Goal: Obtain resource: Download file/media

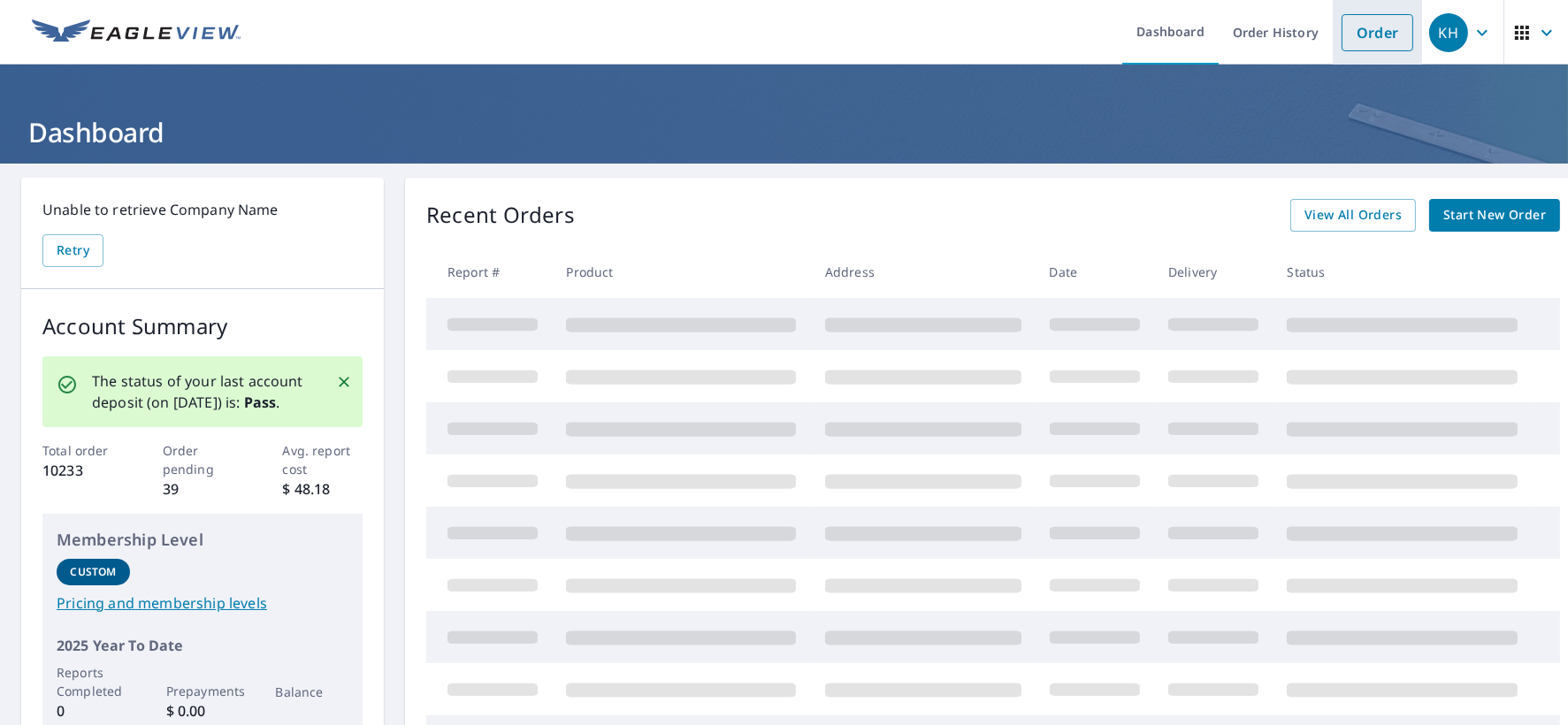
click at [1341, 39] on link "Order" at bounding box center [1377, 32] width 71 height 37
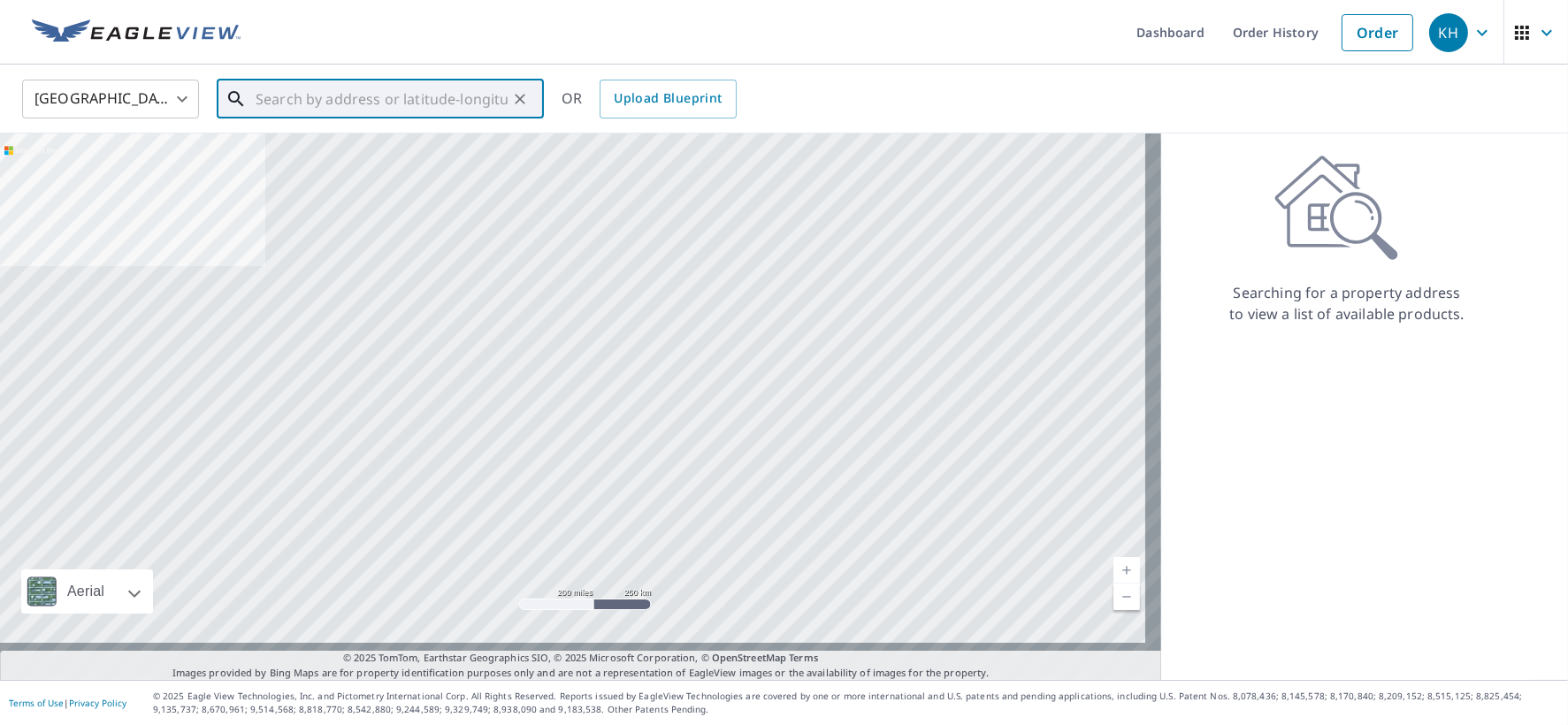
click at [389, 105] on input "text" at bounding box center [382, 99] width 252 height 50
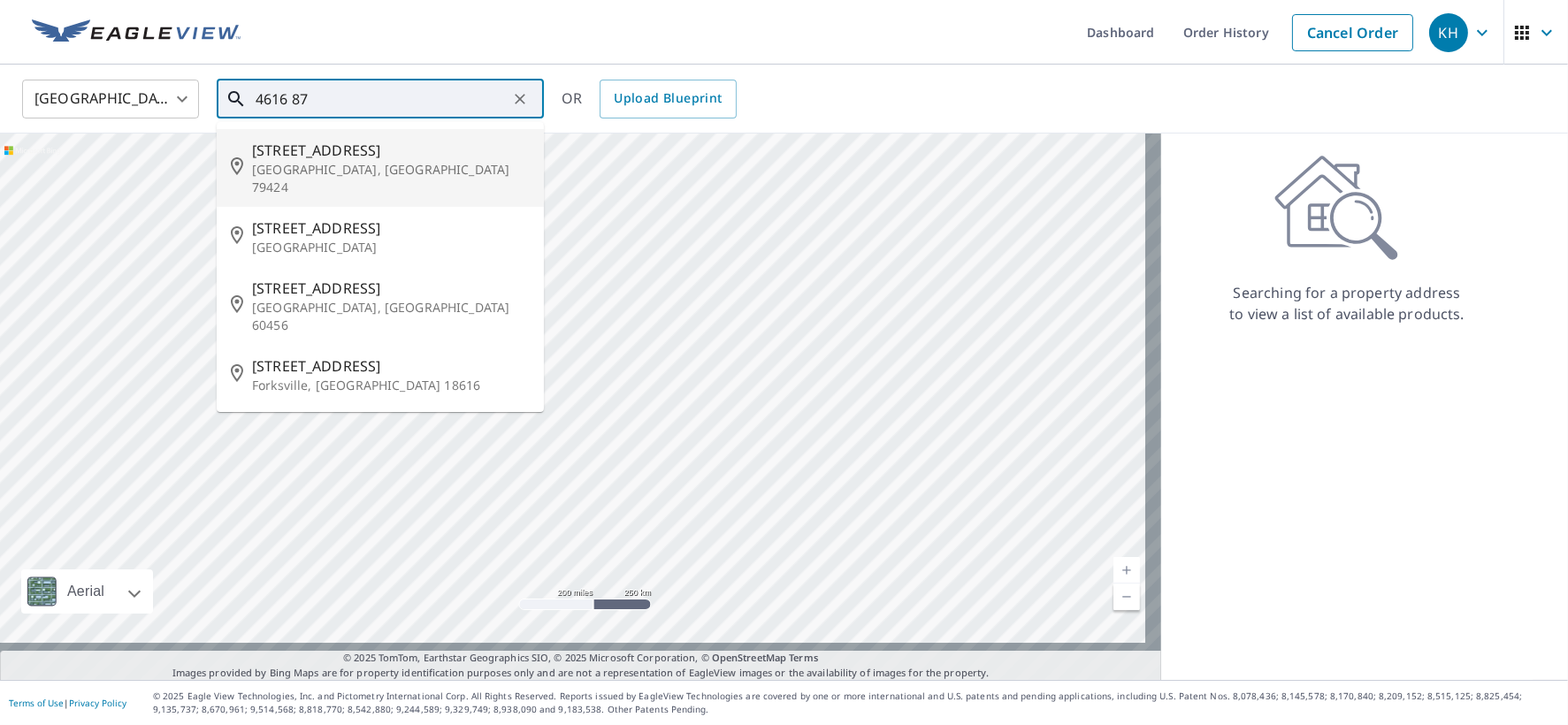
click at [342, 158] on span "[STREET_ADDRESS]" at bounding box center [390, 150] width 277 height 22
type input "[STREET_ADDRESS]"
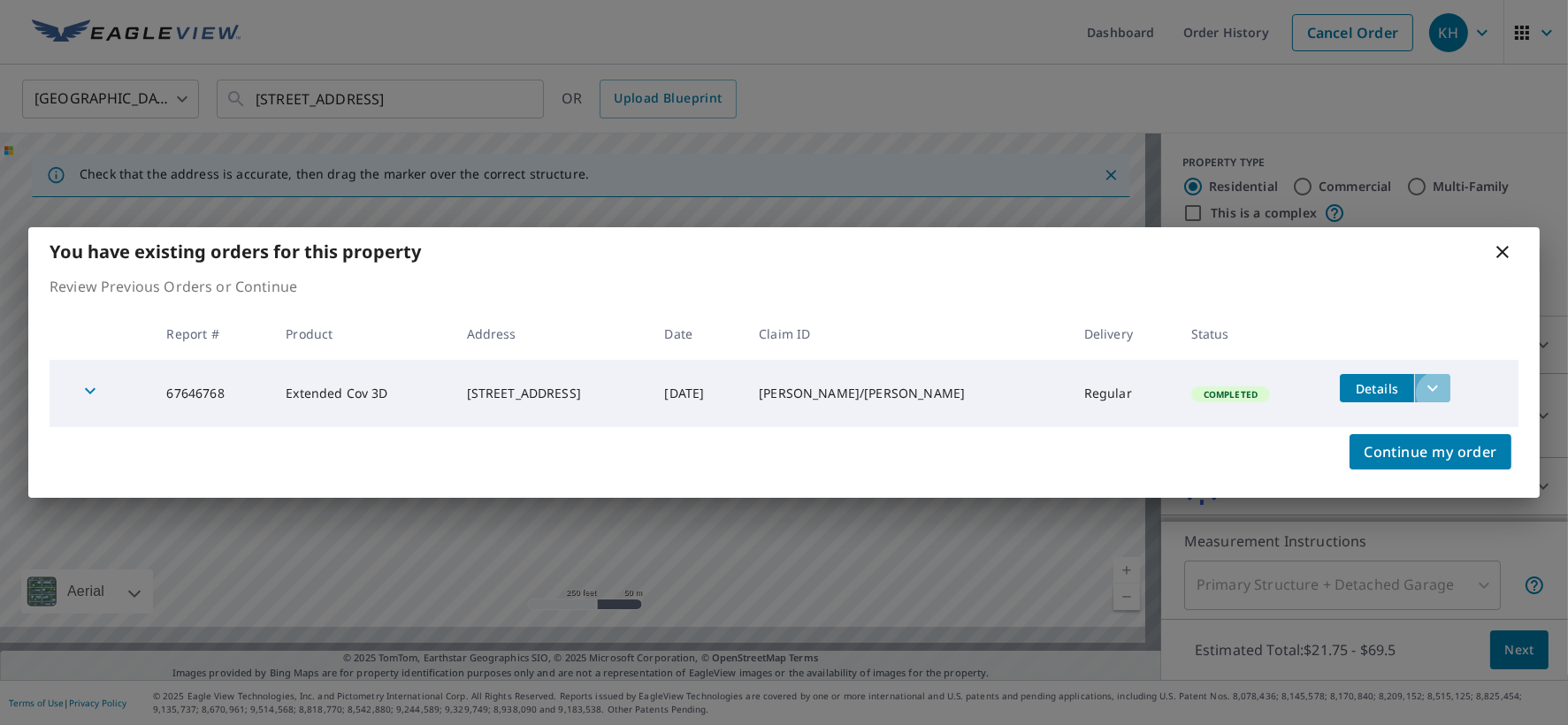
click at [1443, 399] on icon "filesDropdownBtn-67646768" at bounding box center [1433, 387] width 22 height 22
click at [1431, 390] on span "Details" at bounding box center [1395, 386] width 89 height 17
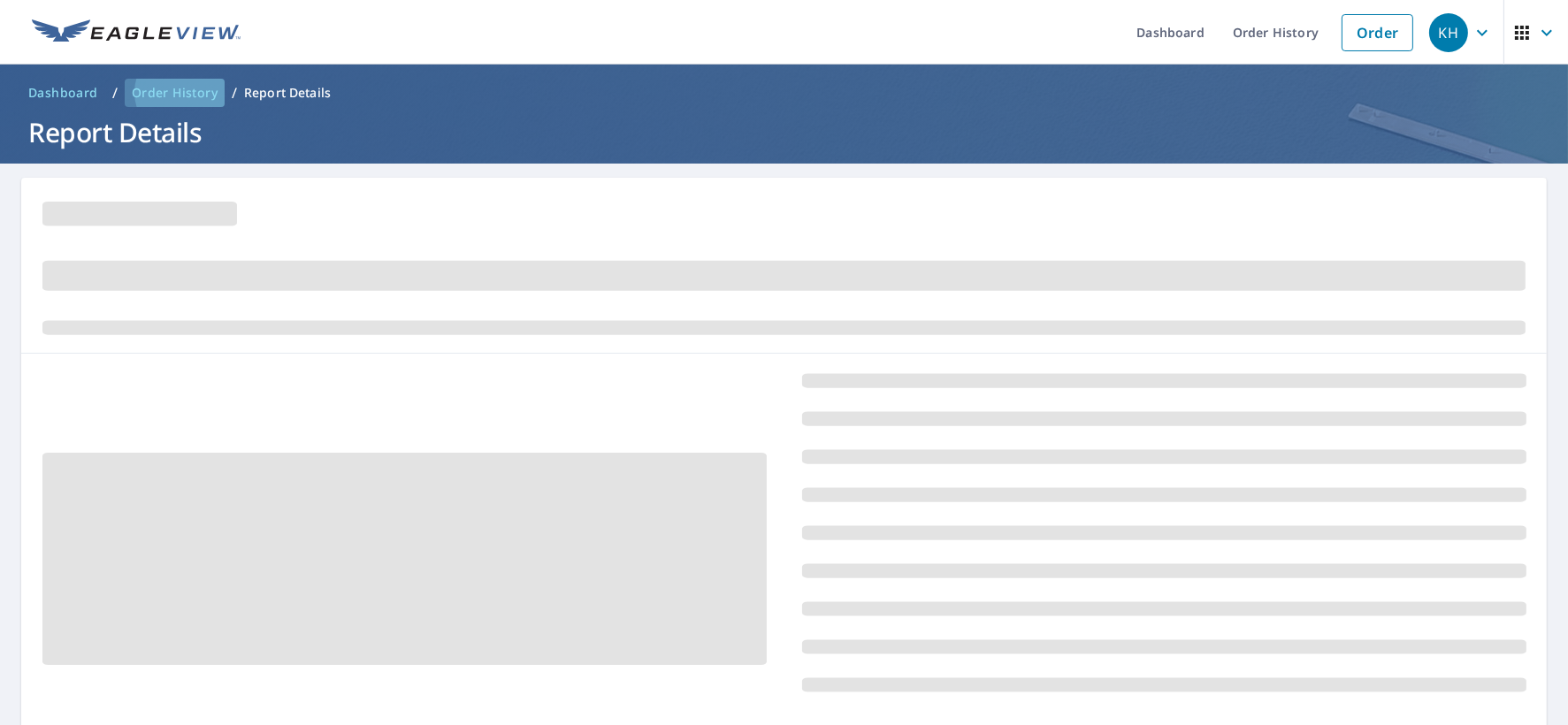
click at [199, 93] on span "Order History" at bounding box center [174, 92] width 86 height 18
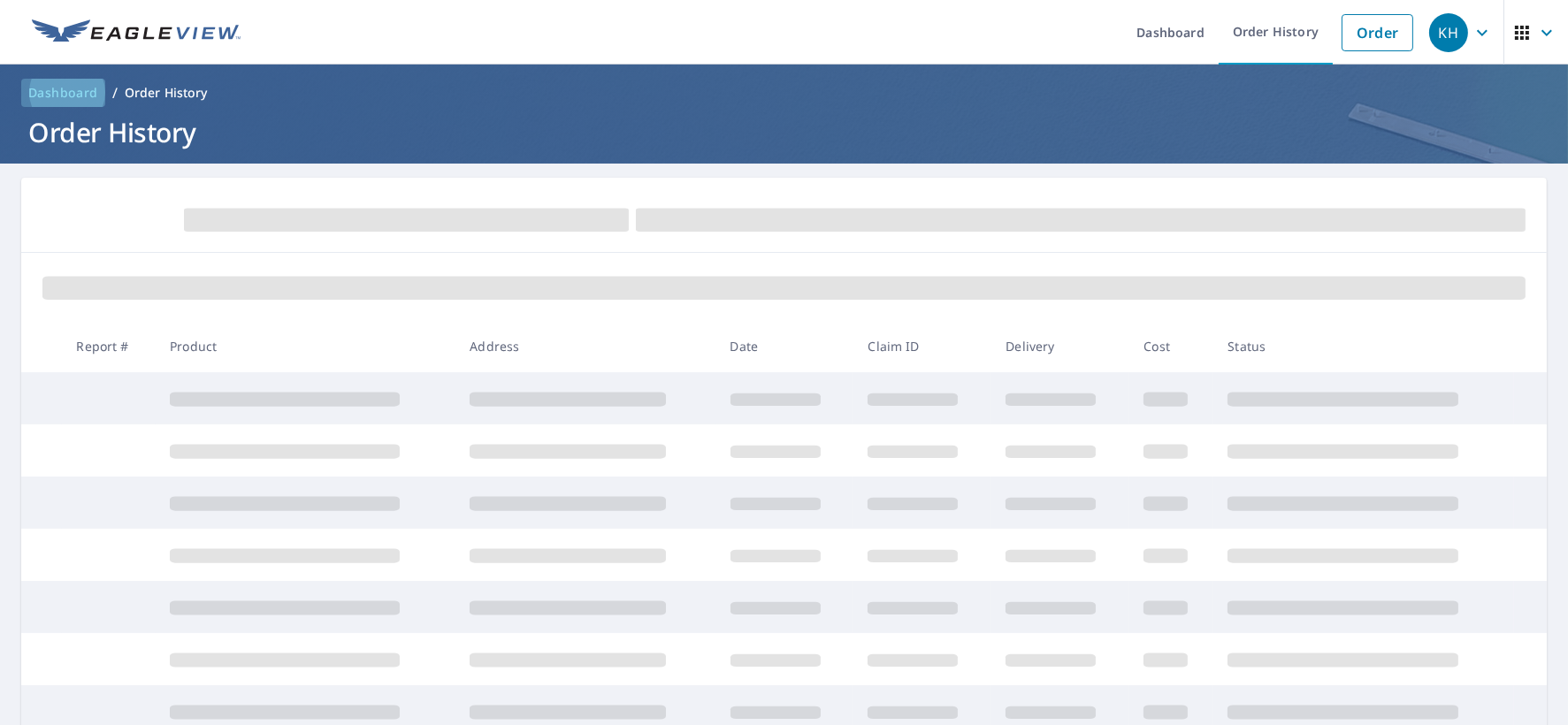
click at [56, 96] on span "Dashboard" at bounding box center [63, 92] width 70 height 18
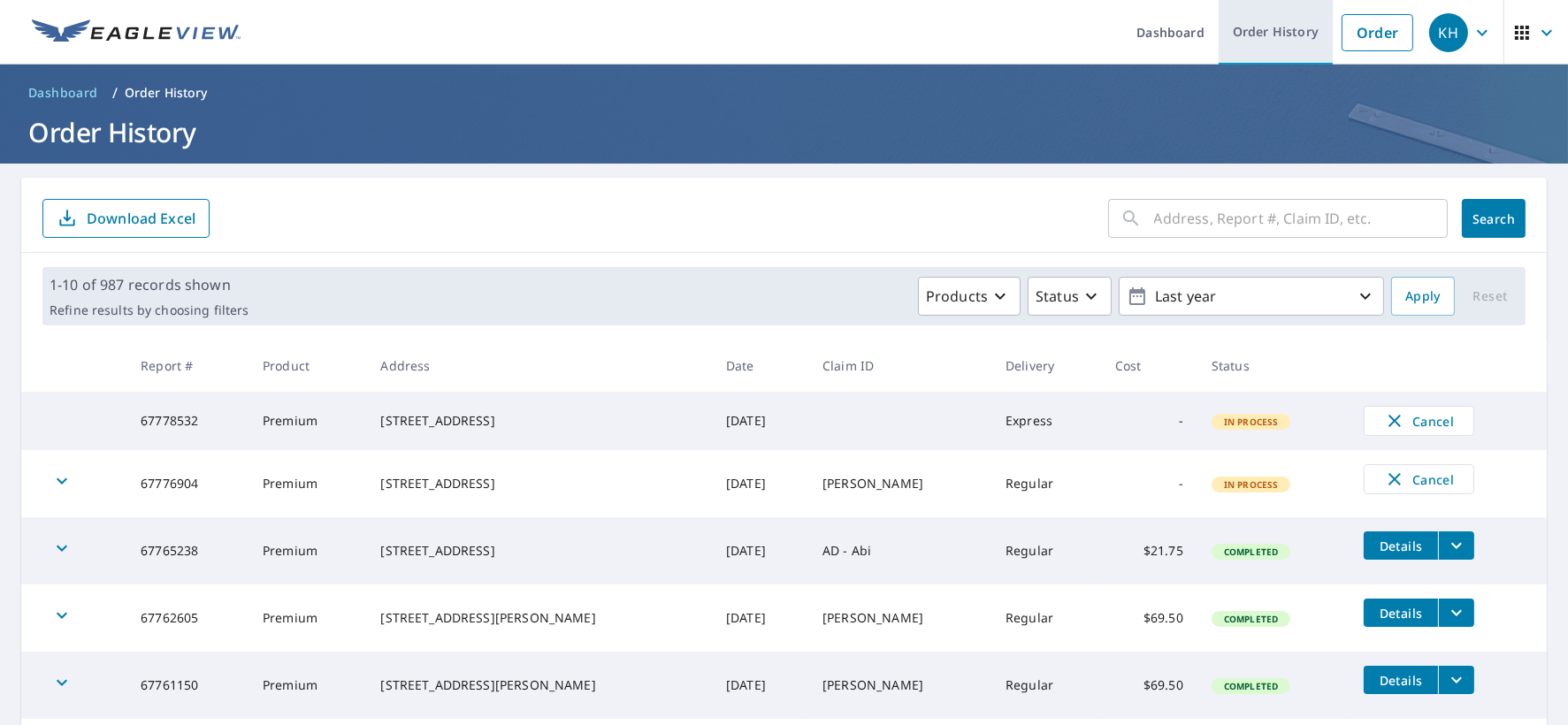
click at [1219, 33] on link "Order History" at bounding box center [1275, 32] width 114 height 65
click at [1122, 36] on link "Dashboard" at bounding box center [1170, 32] width 96 height 65
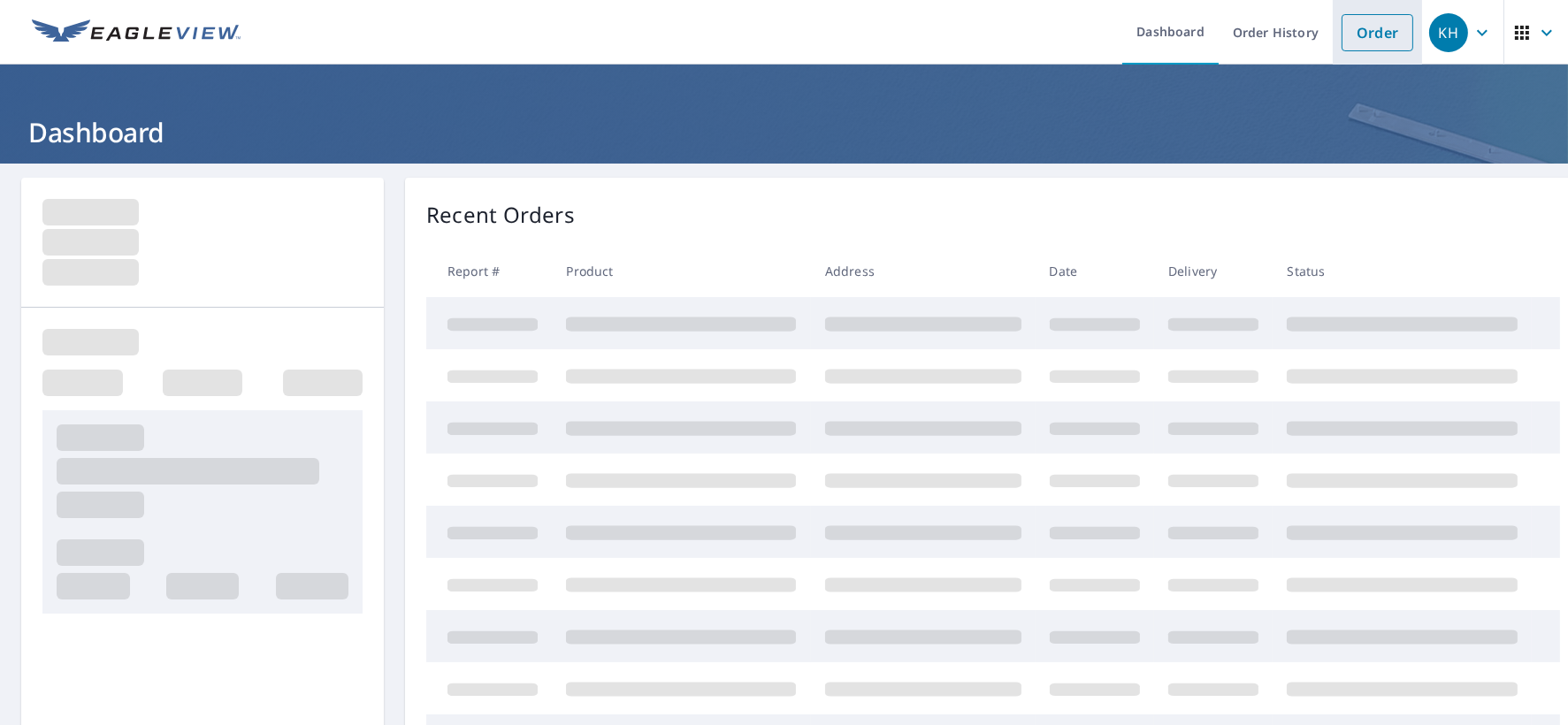
click at [1341, 41] on link "Order" at bounding box center [1377, 32] width 71 height 37
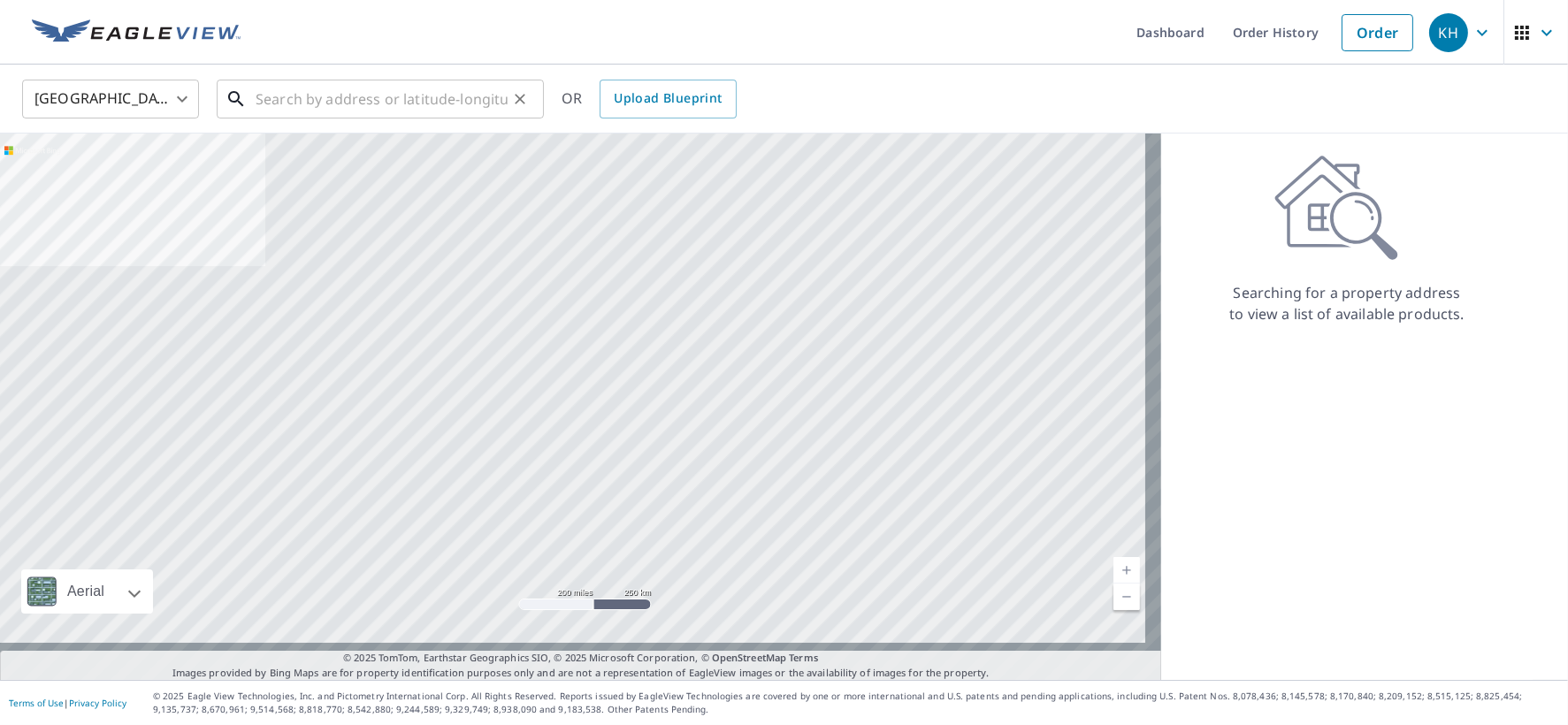
click at [345, 102] on input "text" at bounding box center [382, 99] width 252 height 50
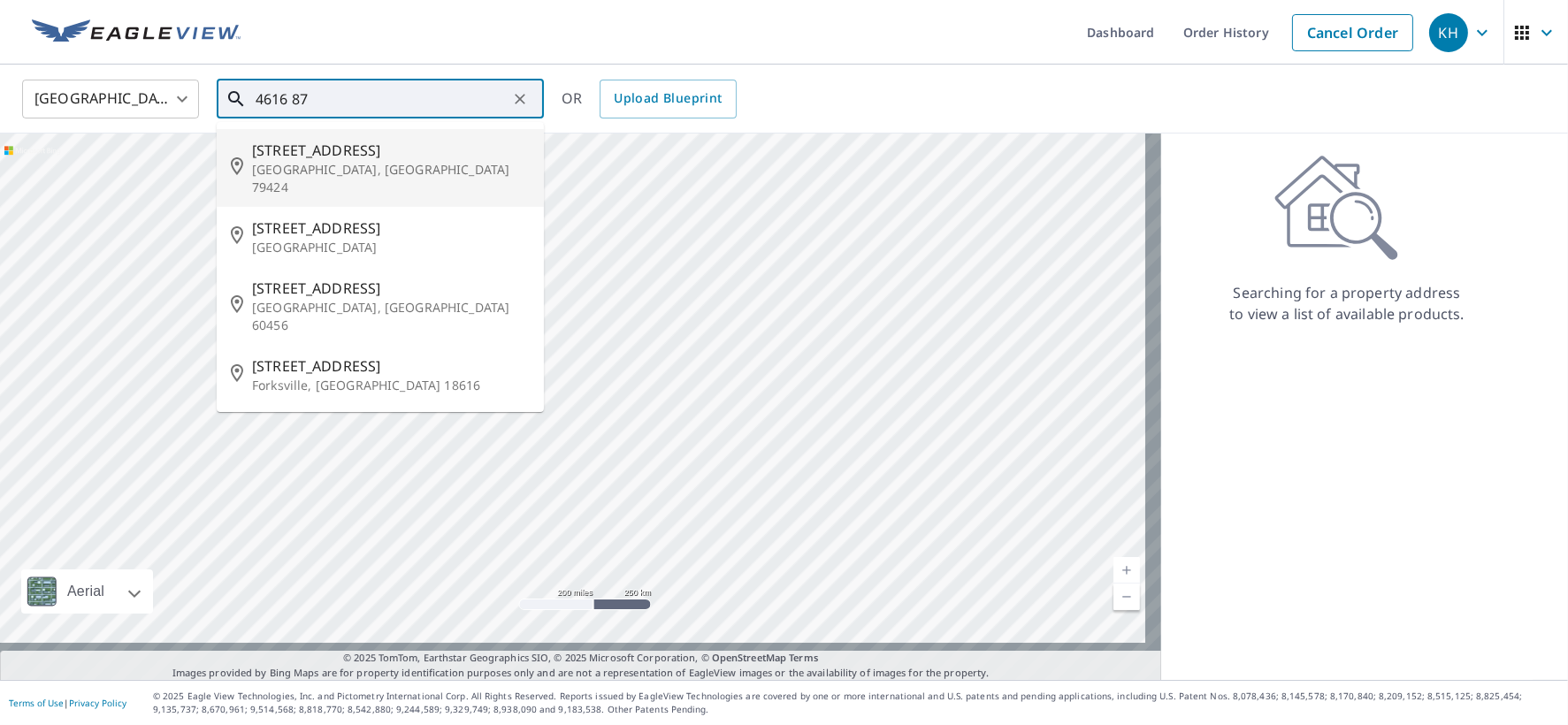
click at [332, 171] on p "[GEOGRAPHIC_DATA], [GEOGRAPHIC_DATA] 79424" at bounding box center [390, 179] width 277 height 36
type input "[STREET_ADDRESS]"
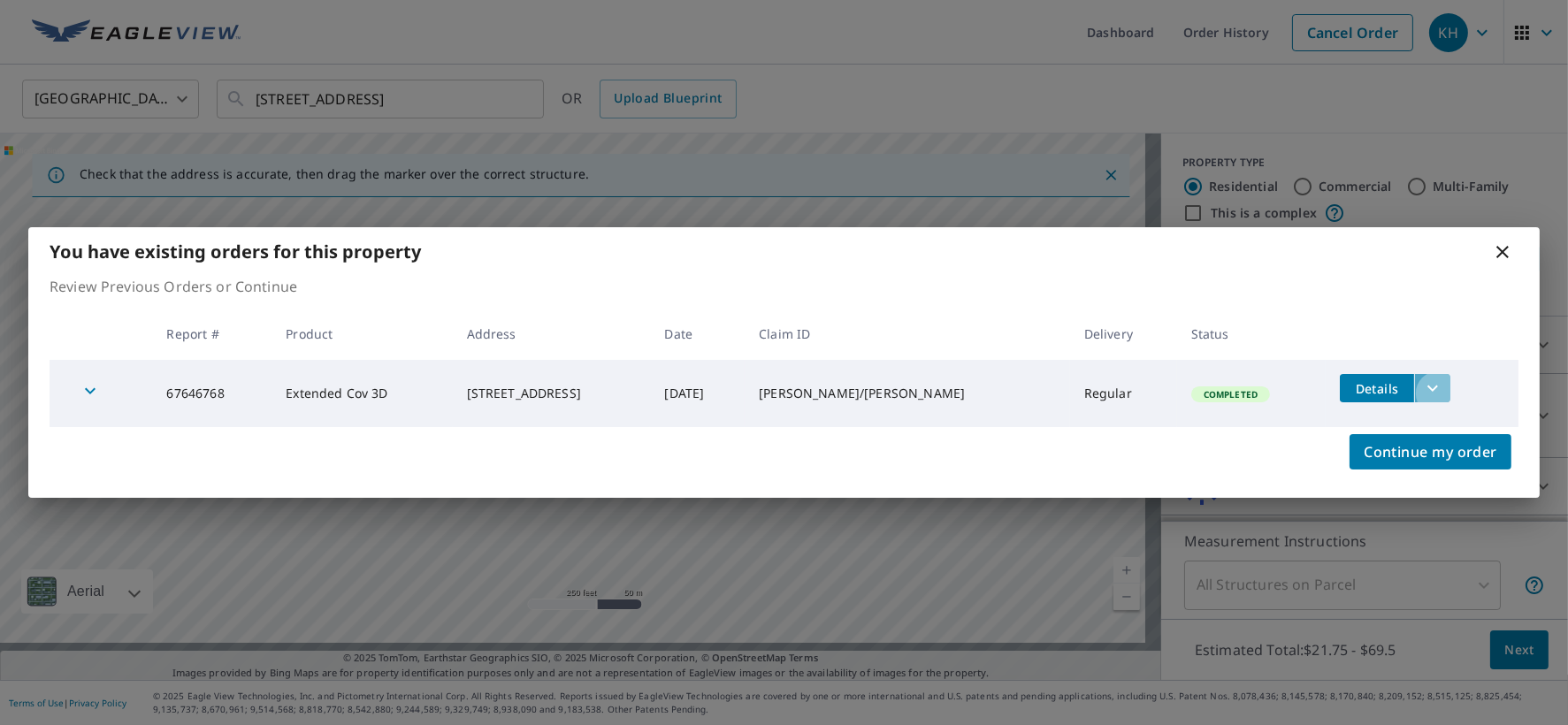
click at [1443, 399] on icon "filesDropdownBtn-67646768" at bounding box center [1433, 387] width 22 height 22
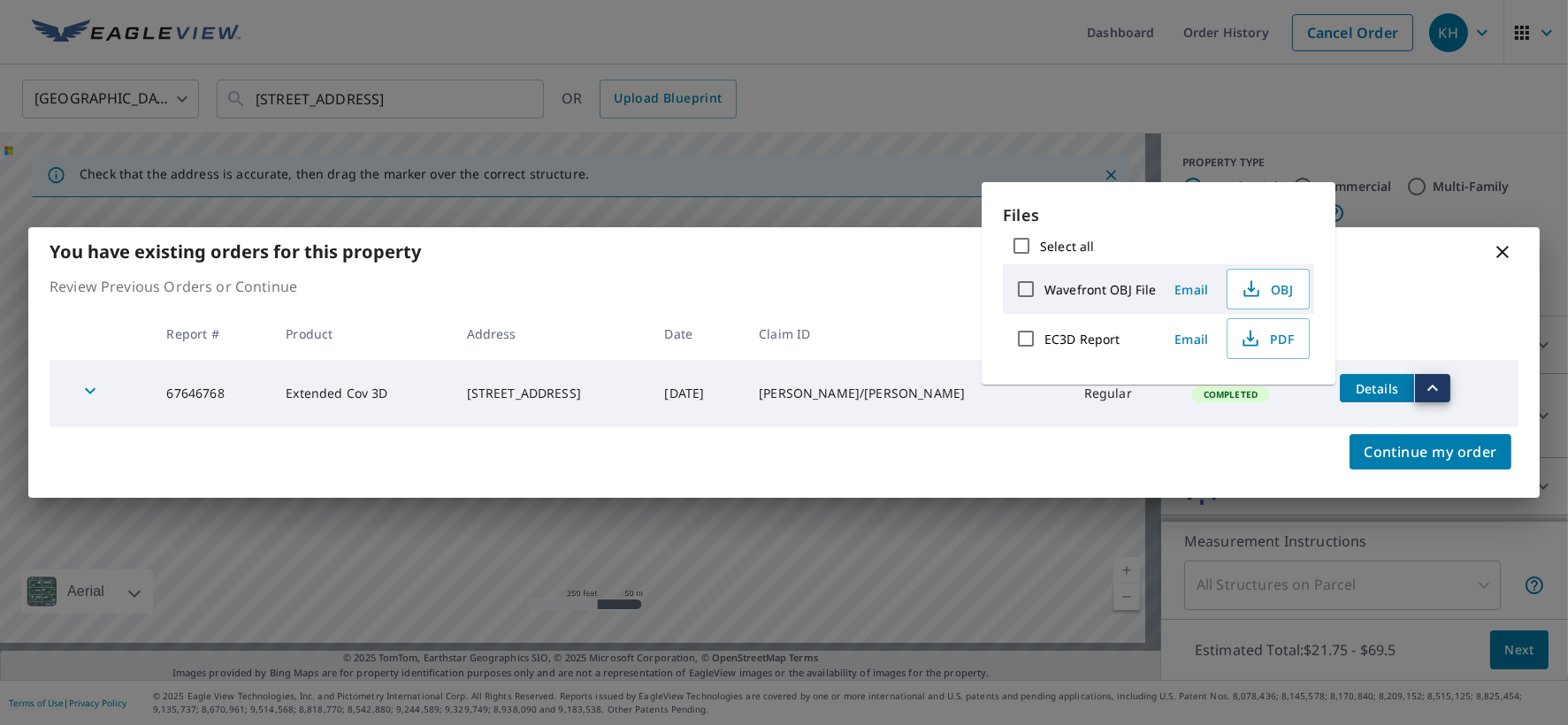
click at [1212, 347] on span "Email" at bounding box center [1191, 339] width 42 height 17
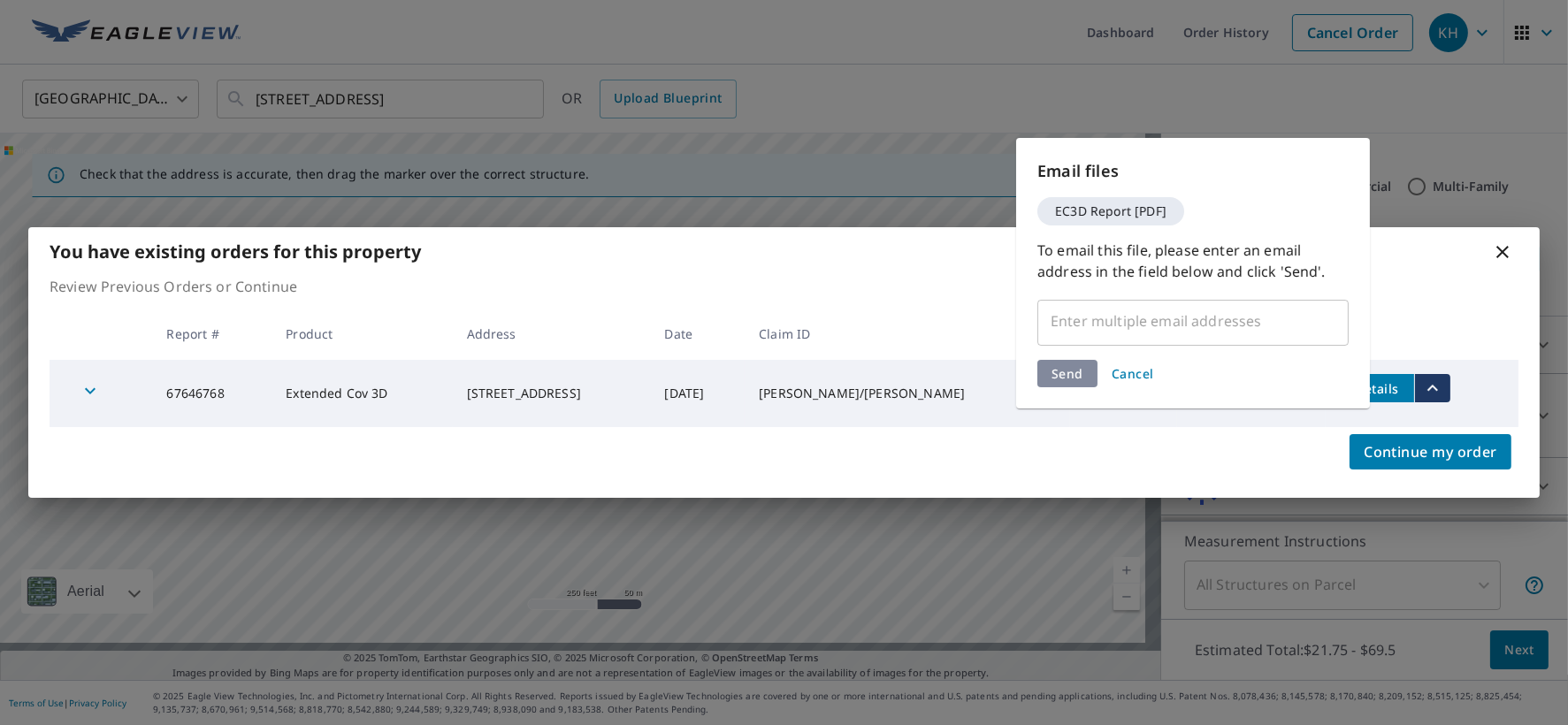
click at [1155, 338] on input "text" at bounding box center [1180, 321] width 269 height 34
drag, startPoint x: 1093, startPoint y: 332, endPoint x: 1078, endPoint y: 328, distance: 15.5
click at [1079, 328] on input "text" at bounding box center [1180, 321] width 269 height 34
click at [1071, 328] on input "text" at bounding box center [1180, 321] width 269 height 34
click at [1071, 327] on input "text" at bounding box center [1180, 321] width 269 height 34
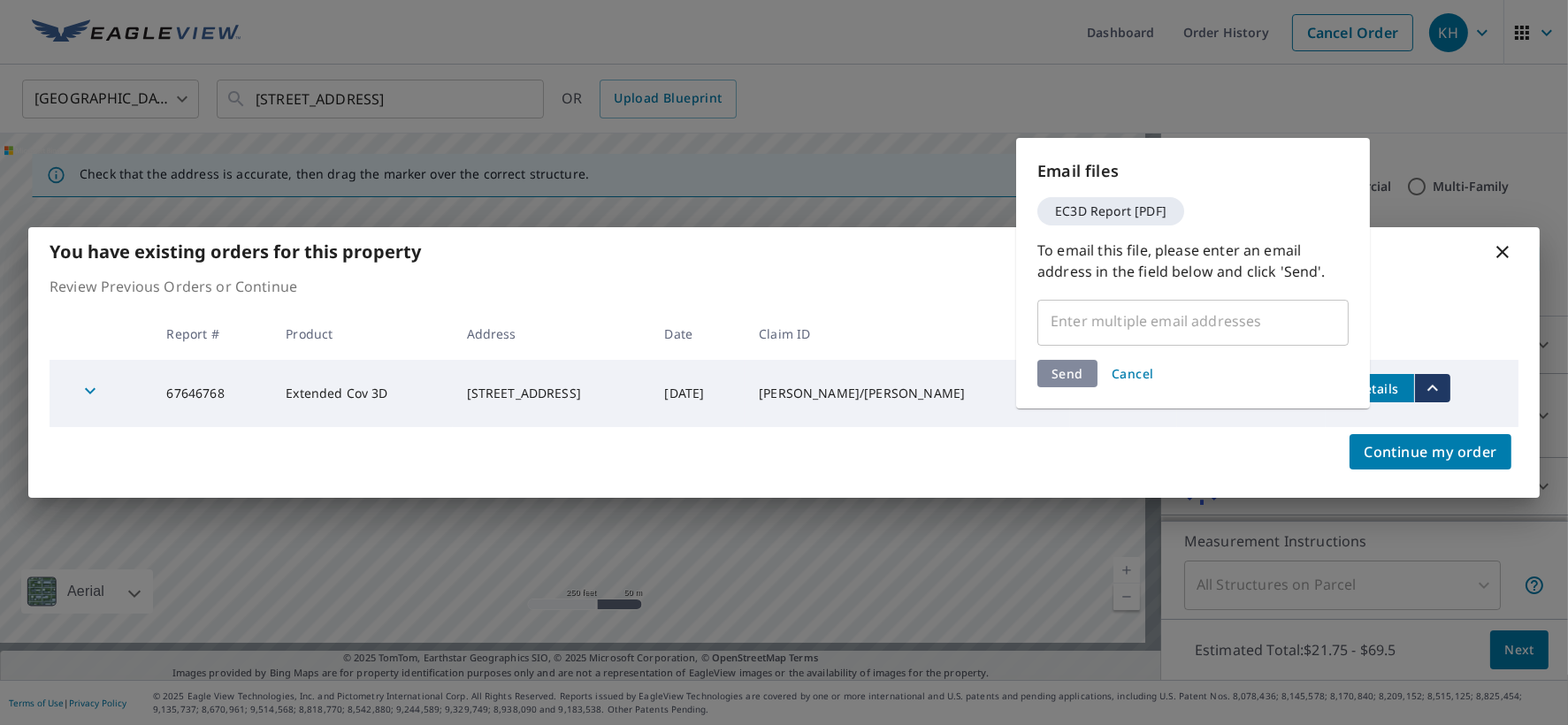
click at [1063, 332] on input "text" at bounding box center [1180, 321] width 269 height 34
click at [1067, 330] on input "text" at bounding box center [1180, 321] width 269 height 34
click at [1162, 336] on input "text" at bounding box center [1180, 321] width 269 height 34
click at [1132, 381] on span "Cancel" at bounding box center [1132, 373] width 42 height 17
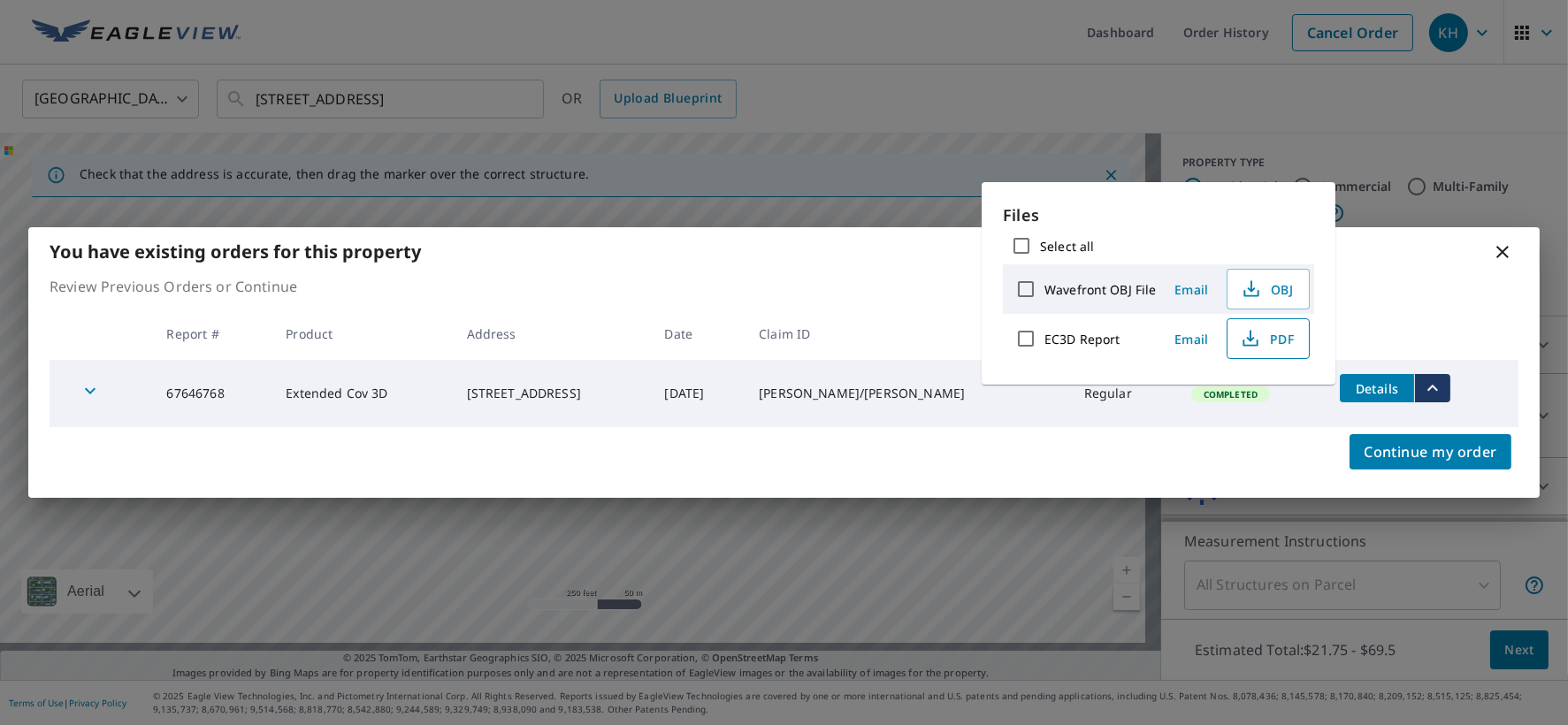
click at [1294, 349] on span "PDF" at bounding box center [1266, 339] width 56 height 22
click at [1012, 252] on input "Select all" at bounding box center [1006, 245] width 37 height 37
checkbox input "true"
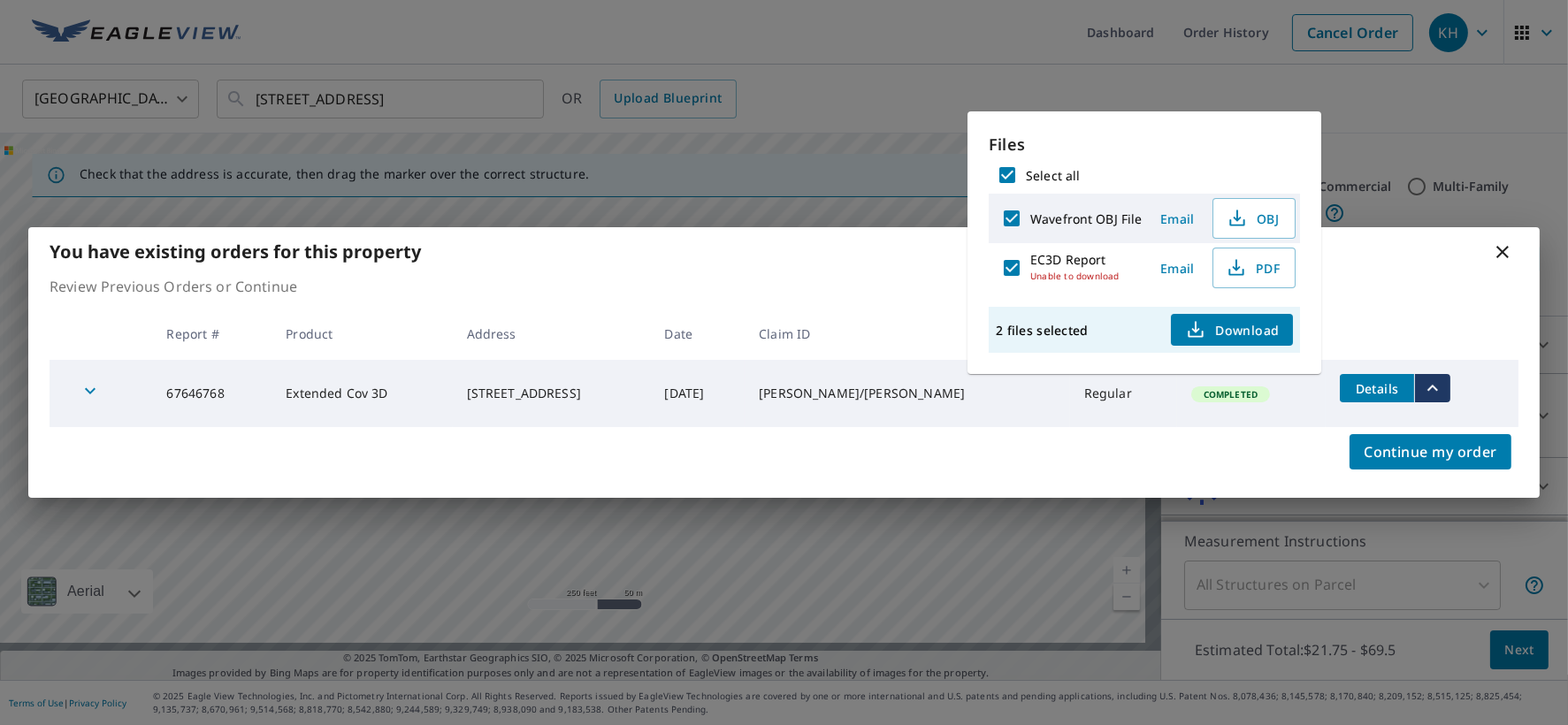
click at [1268, 340] on span "Download" at bounding box center [1232, 329] width 94 height 22
click at [1503, 242] on icon at bounding box center [1502, 252] width 22 height 22
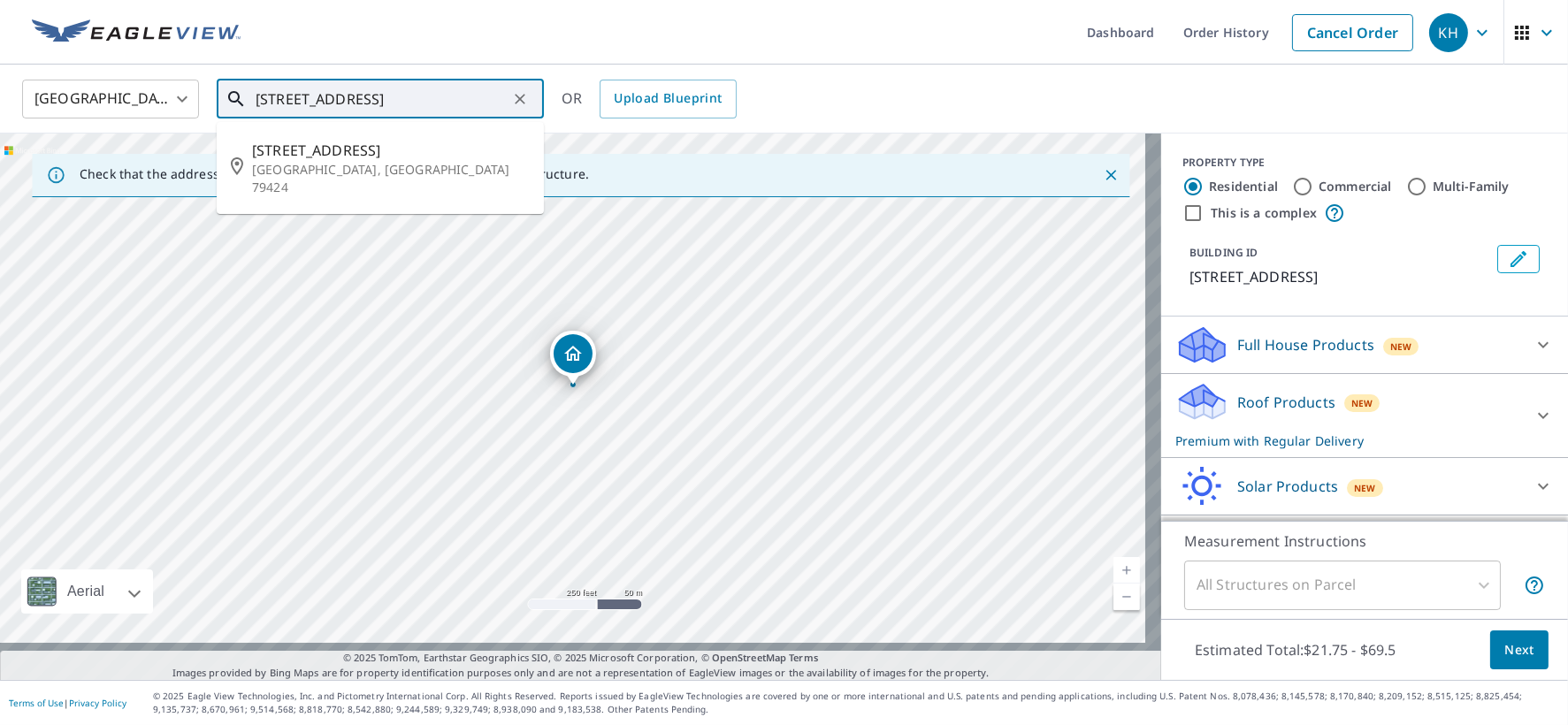
click at [495, 103] on input "[STREET_ADDRESS]" at bounding box center [382, 99] width 252 height 50
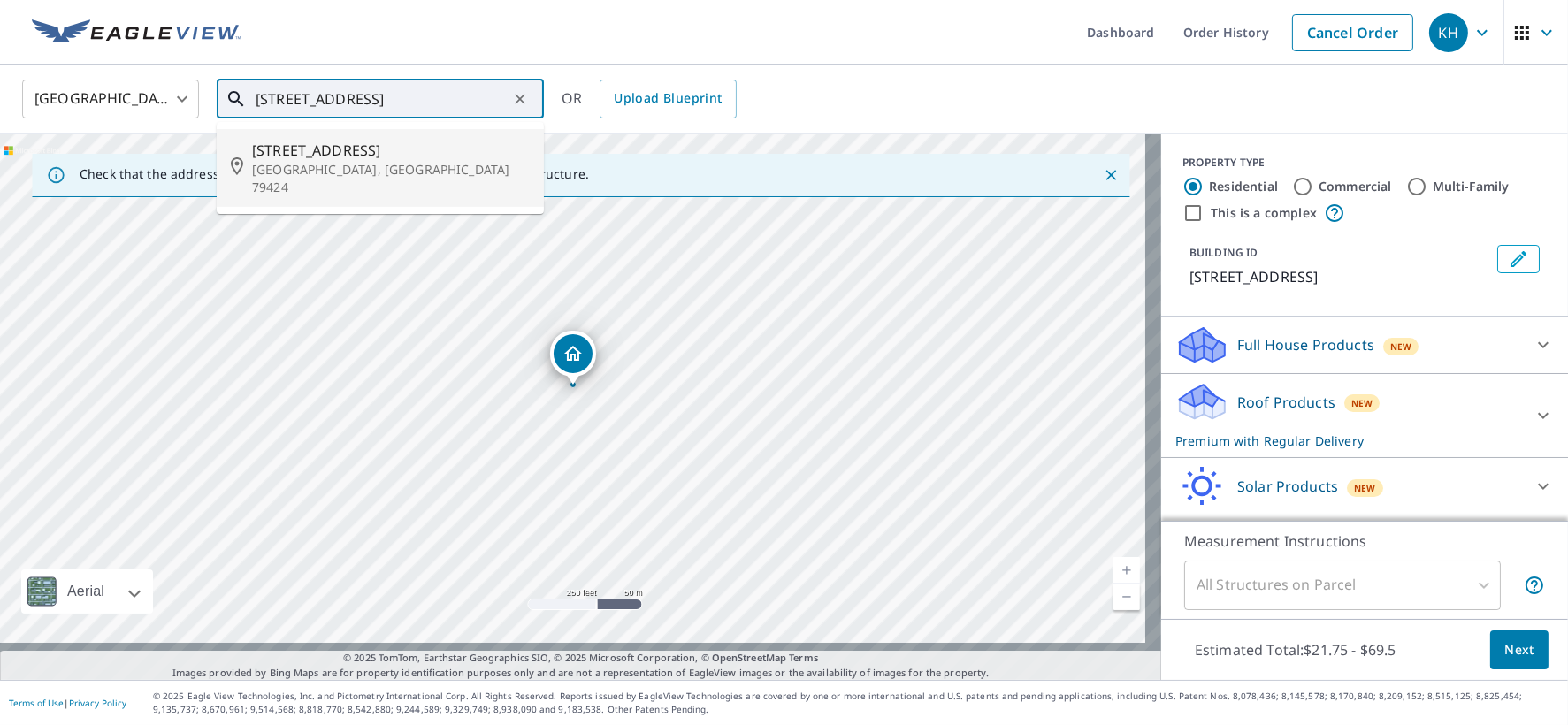
click at [374, 161] on span "[STREET_ADDRESS]" at bounding box center [390, 150] width 277 height 22
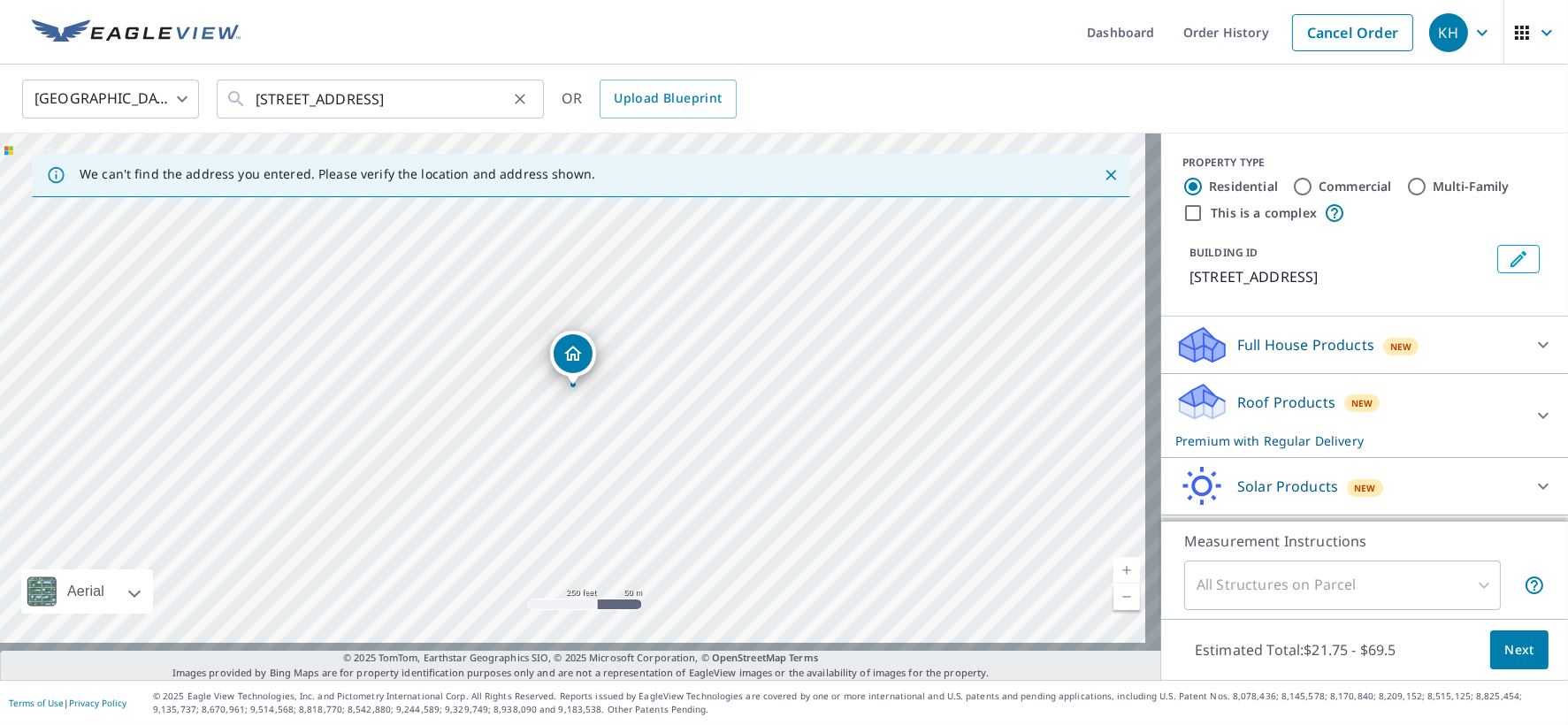
click at [521, 102] on icon "Clear" at bounding box center [519, 99] width 10 height 10
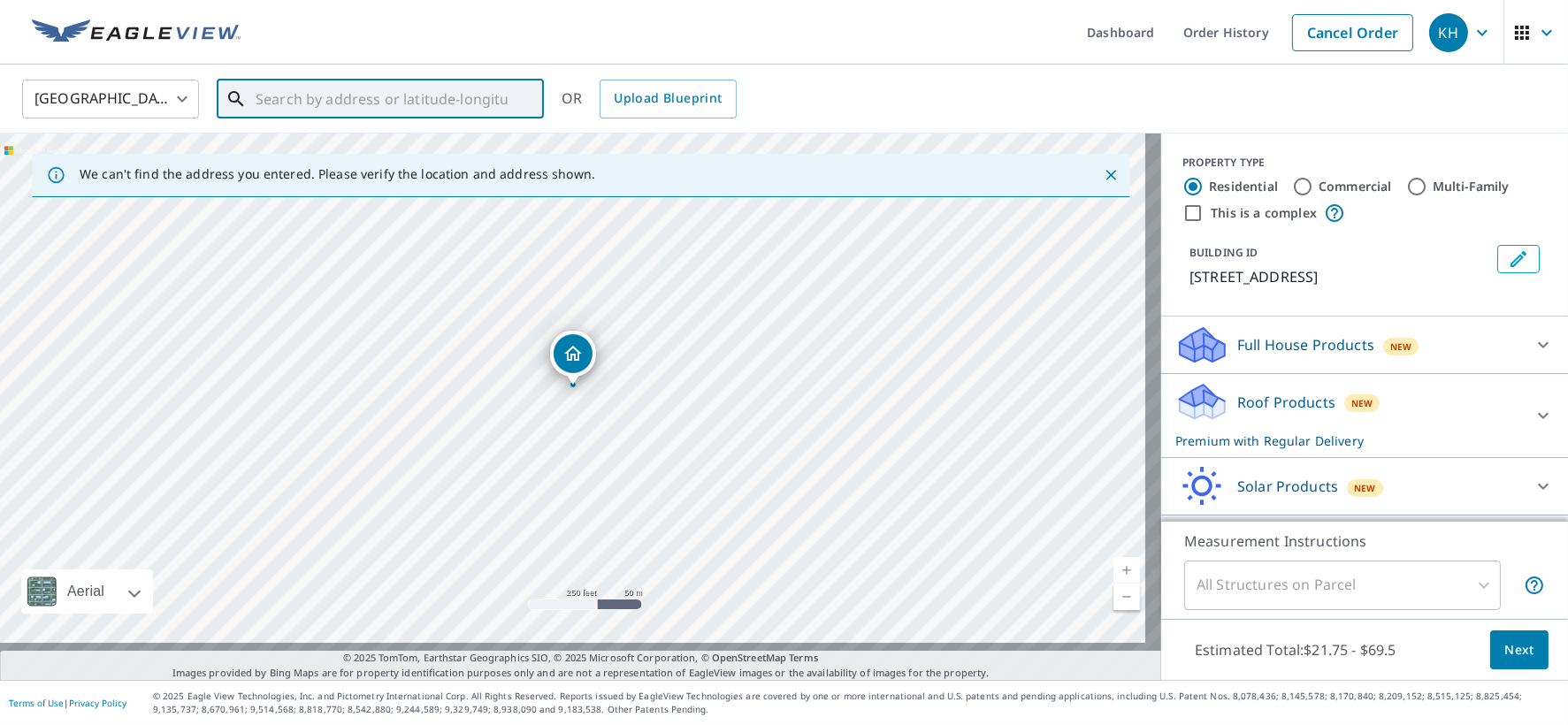
click at [377, 102] on input "text" at bounding box center [382, 99] width 252 height 50
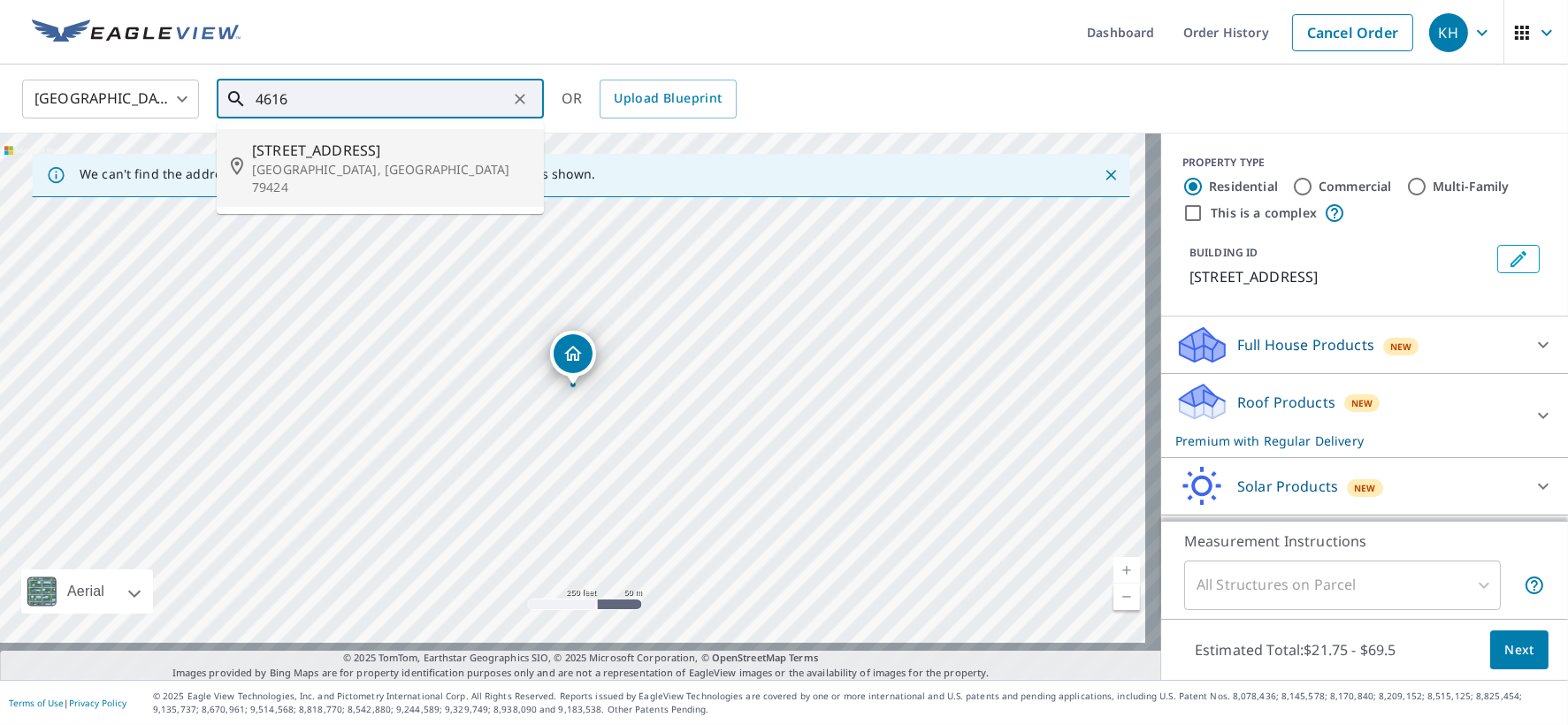
click at [316, 161] on span "[STREET_ADDRESS]" at bounding box center [390, 150] width 277 height 22
type input "[STREET_ADDRESS]"
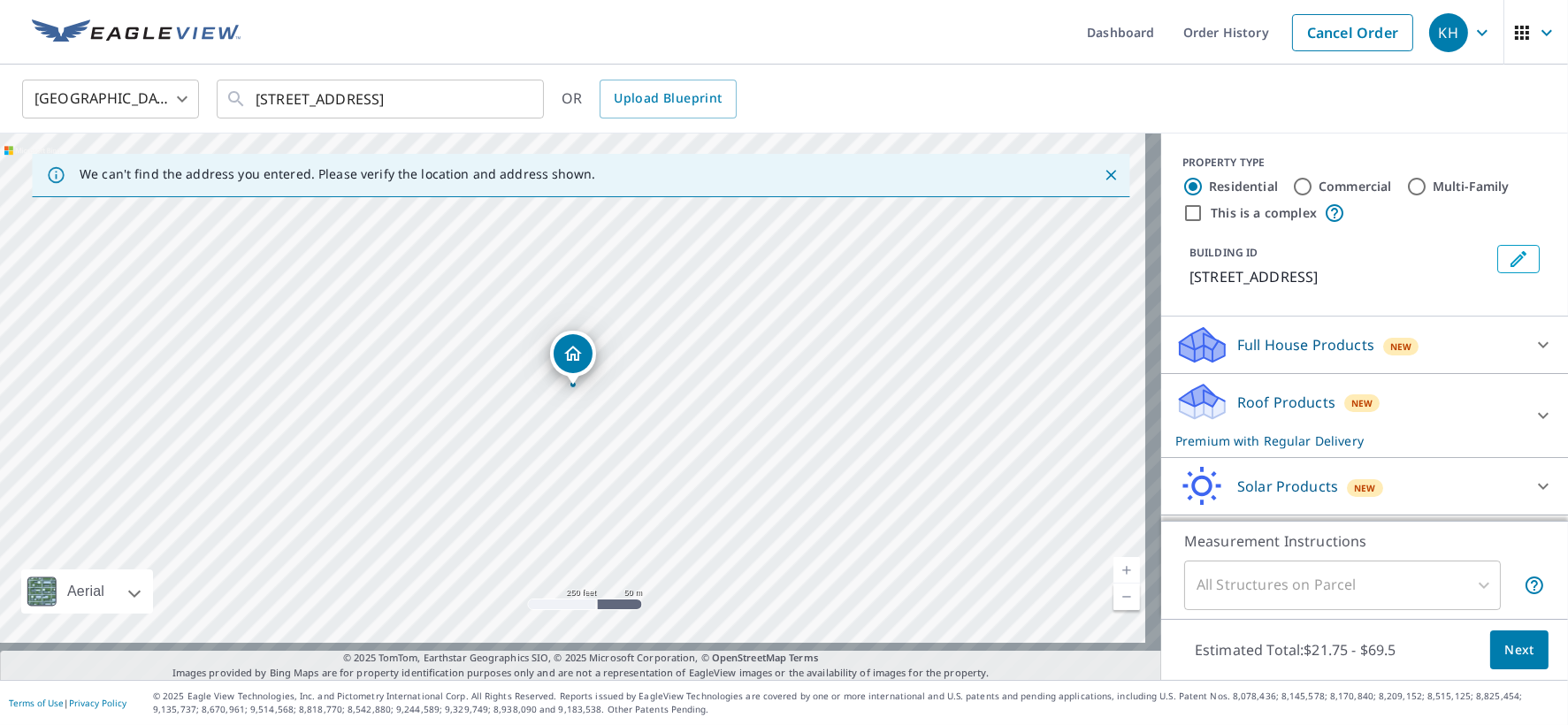
click at [1504, 639] on span "Next" at bounding box center [1519, 651] width 30 height 23
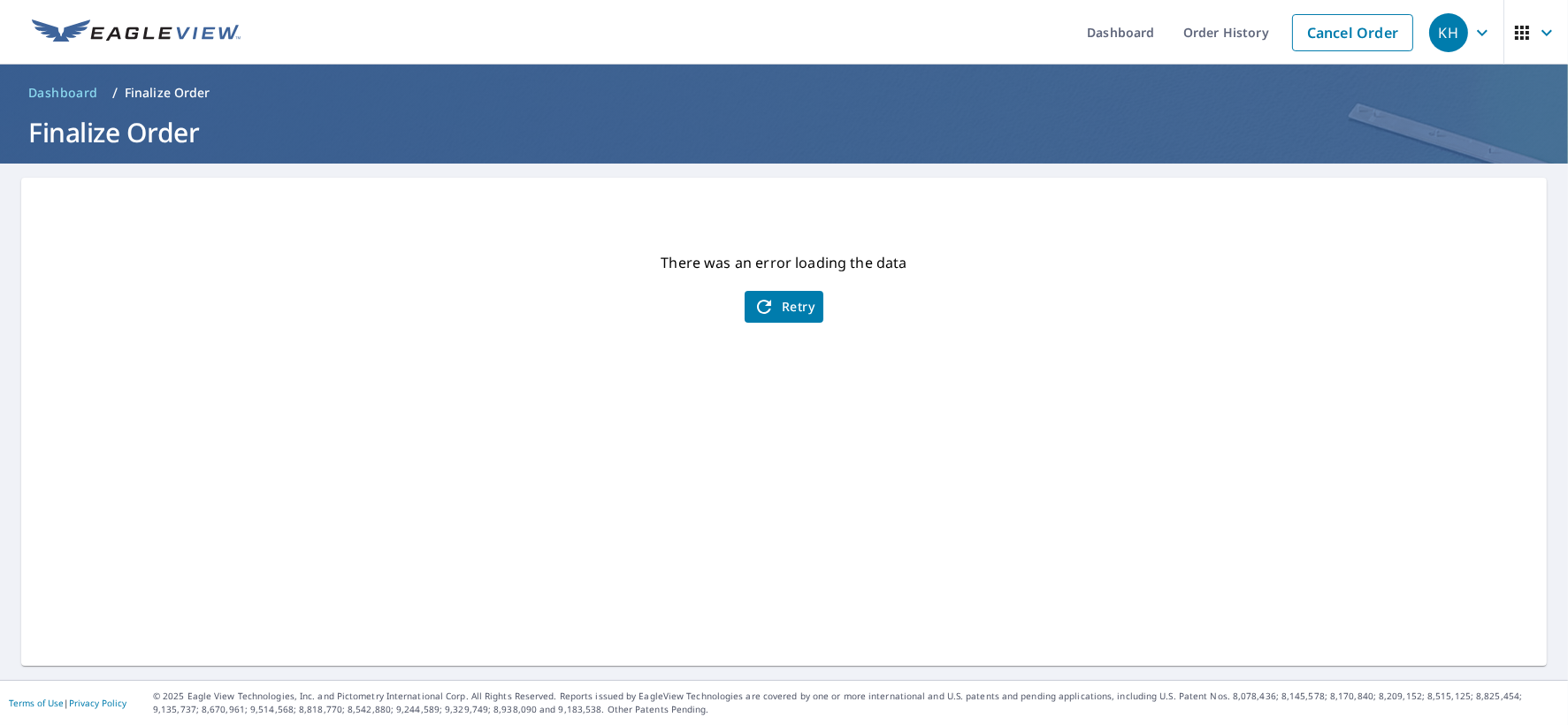
click at [783, 303] on span "Retry" at bounding box center [784, 307] width 61 height 22
click at [776, 297] on span "Retry" at bounding box center [784, 307] width 61 height 22
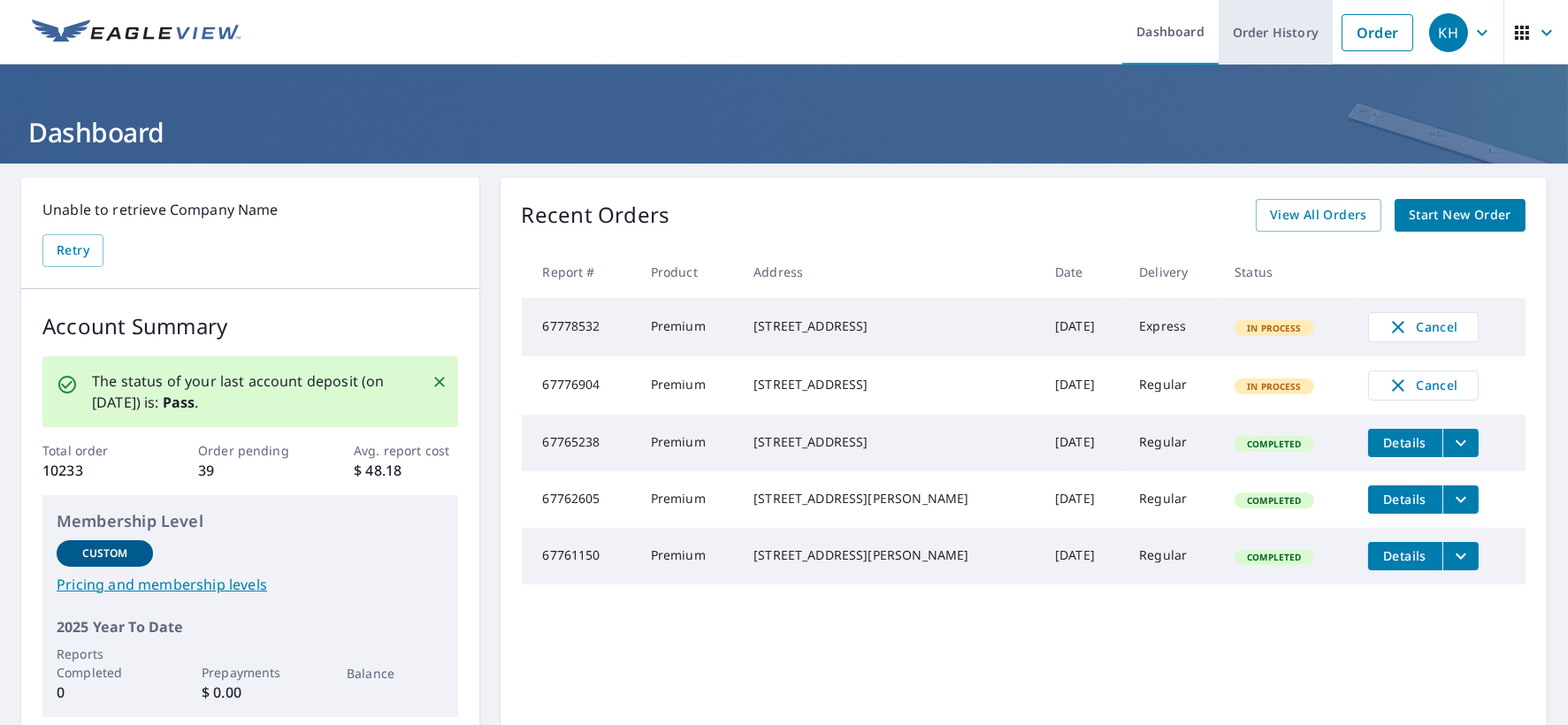
click at [1219, 29] on link "Order History" at bounding box center [1275, 32] width 114 height 65
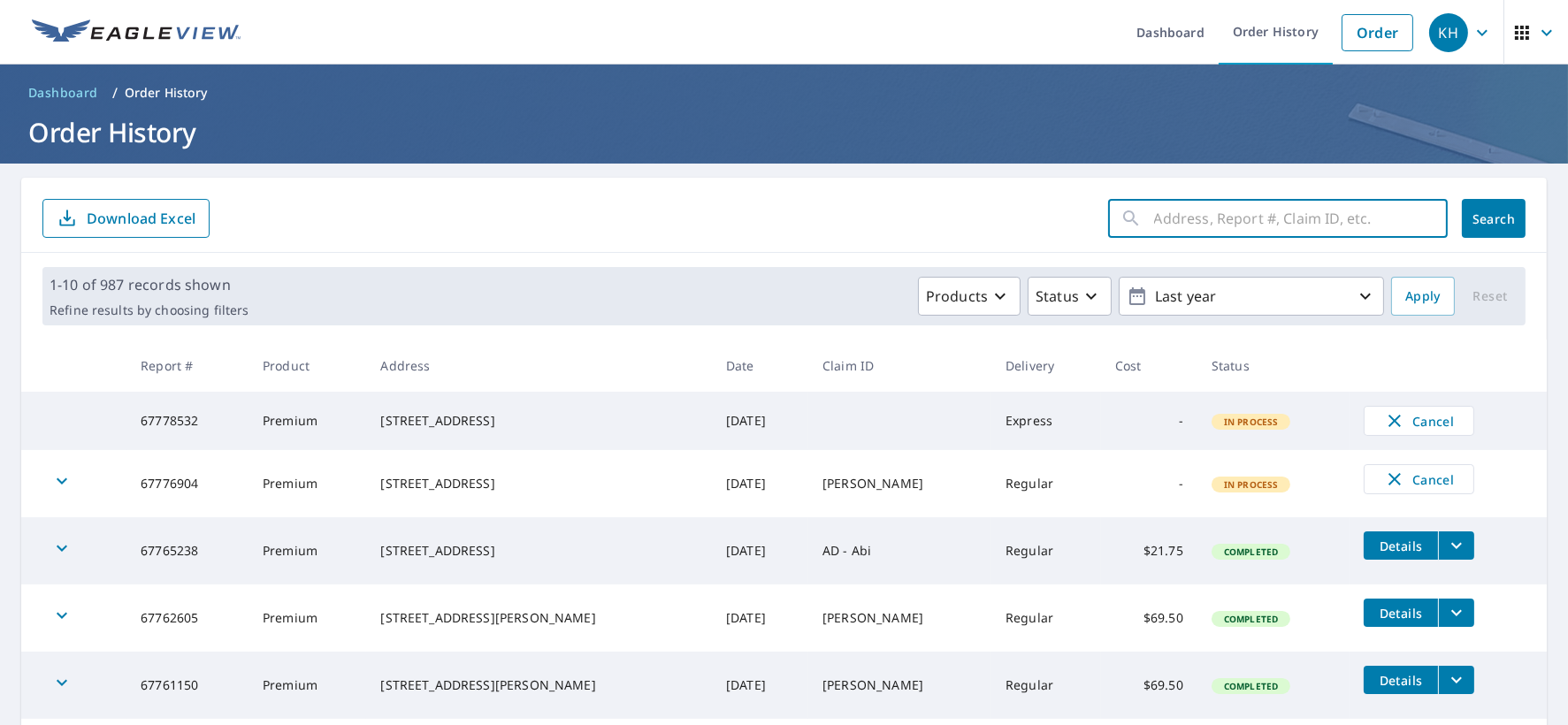
click at [1202, 229] on input "text" at bounding box center [1301, 218] width 293 height 50
type input "[STREET_ADDRESS]"
click at [1476, 211] on span "Search" at bounding box center [1494, 219] width 36 height 17
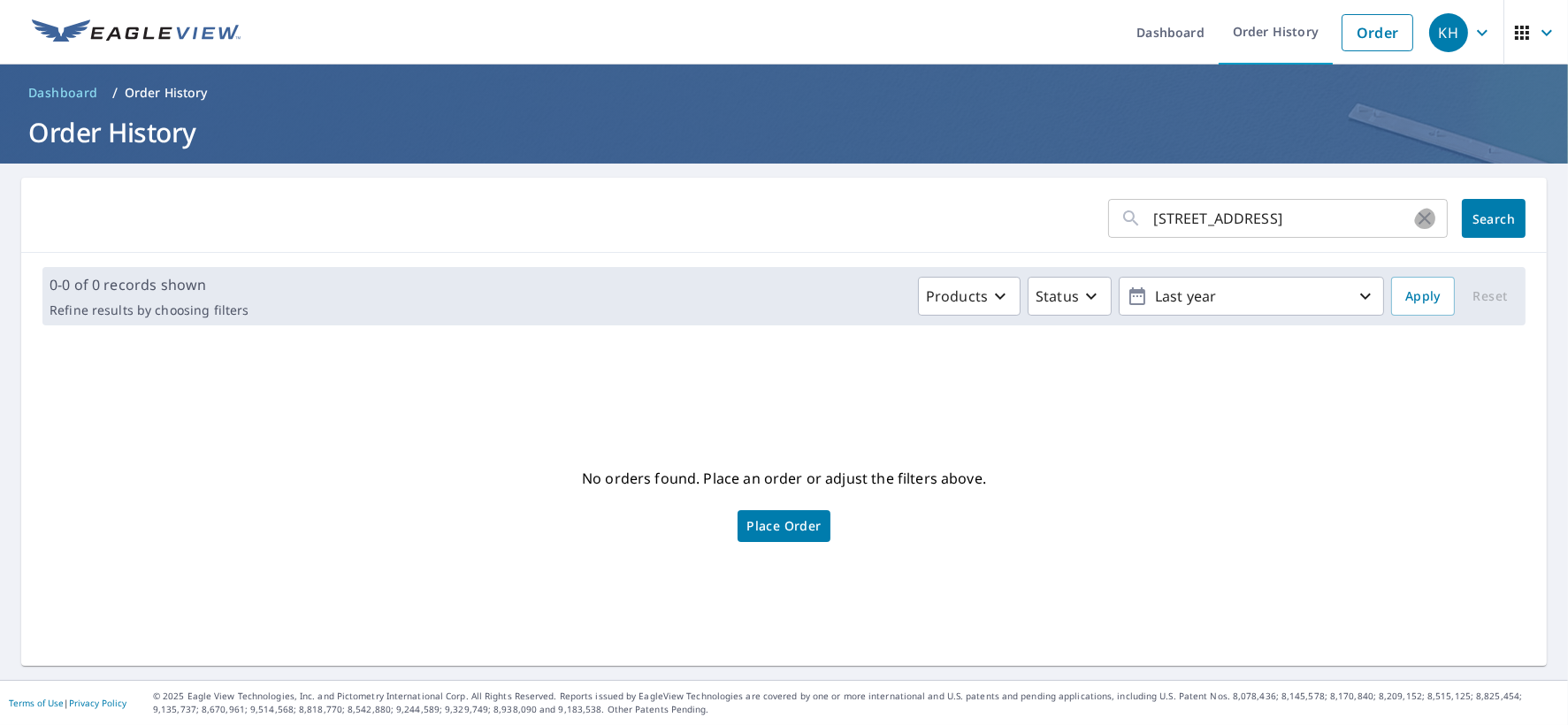
click at [1414, 220] on icon "button" at bounding box center [1424, 218] width 22 height 22
click at [1341, 36] on link "Order" at bounding box center [1377, 32] width 71 height 37
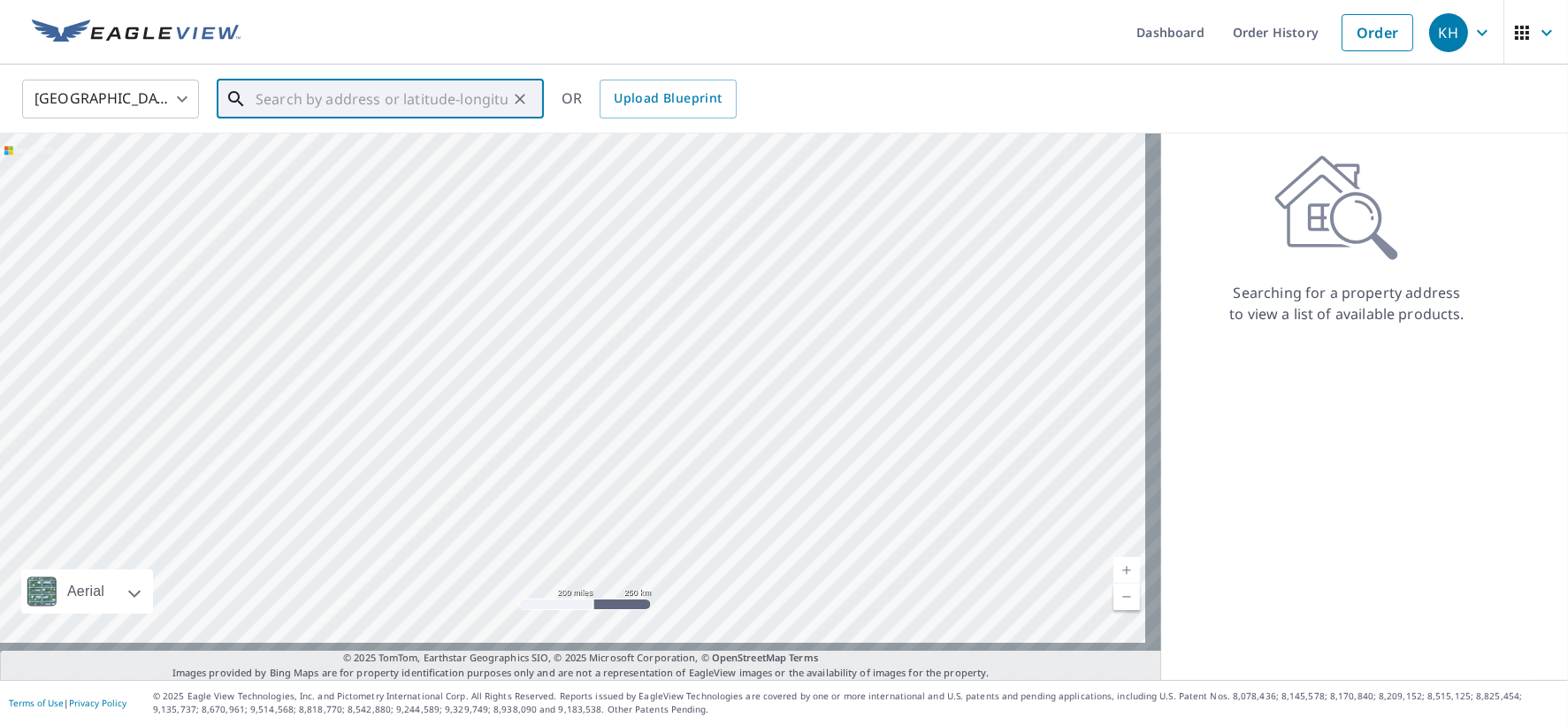
click at [318, 96] on input "text" at bounding box center [382, 99] width 252 height 50
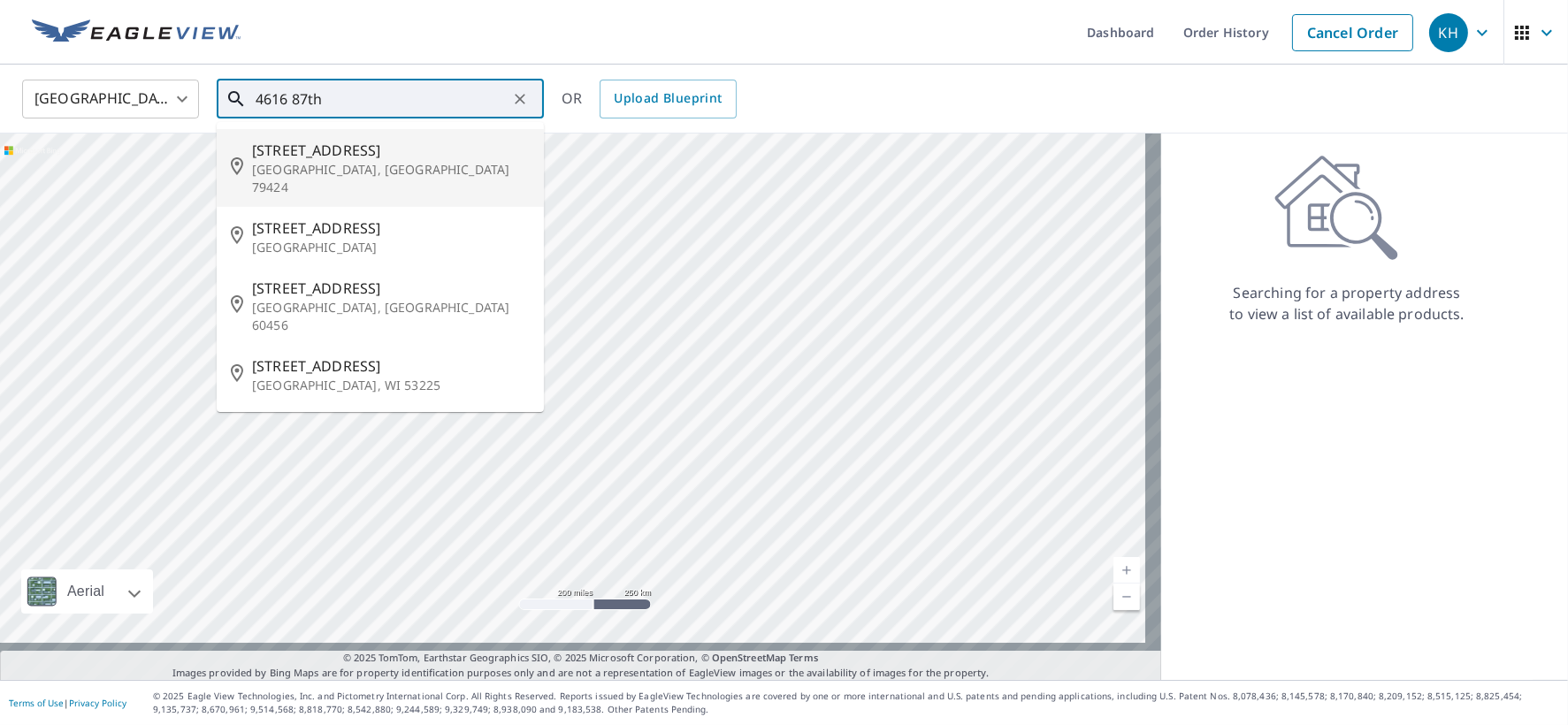
click at [363, 173] on p "[GEOGRAPHIC_DATA], [GEOGRAPHIC_DATA] 79424" at bounding box center [390, 179] width 277 height 36
type input "[STREET_ADDRESS]"
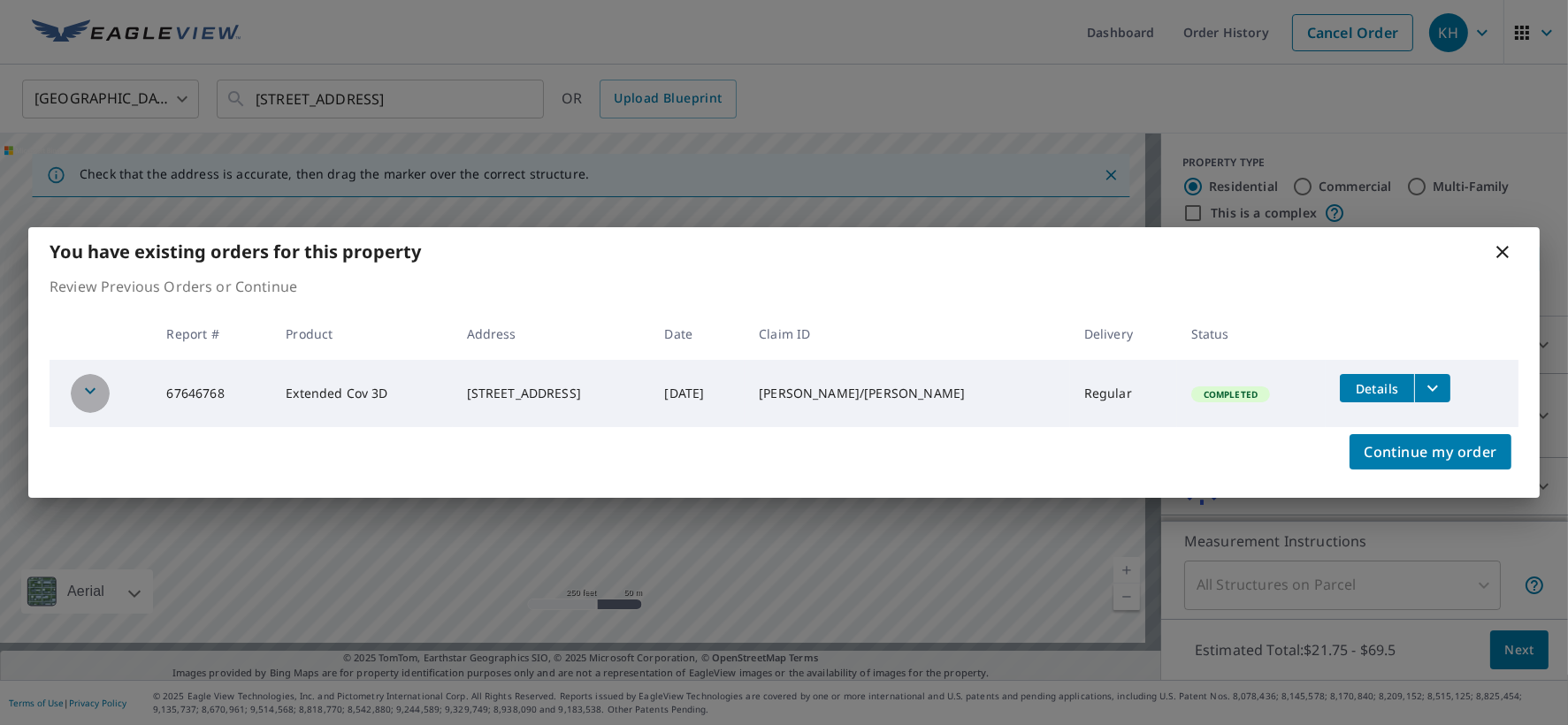
click at [87, 394] on icon "button" at bounding box center [89, 391] width 10 height 7
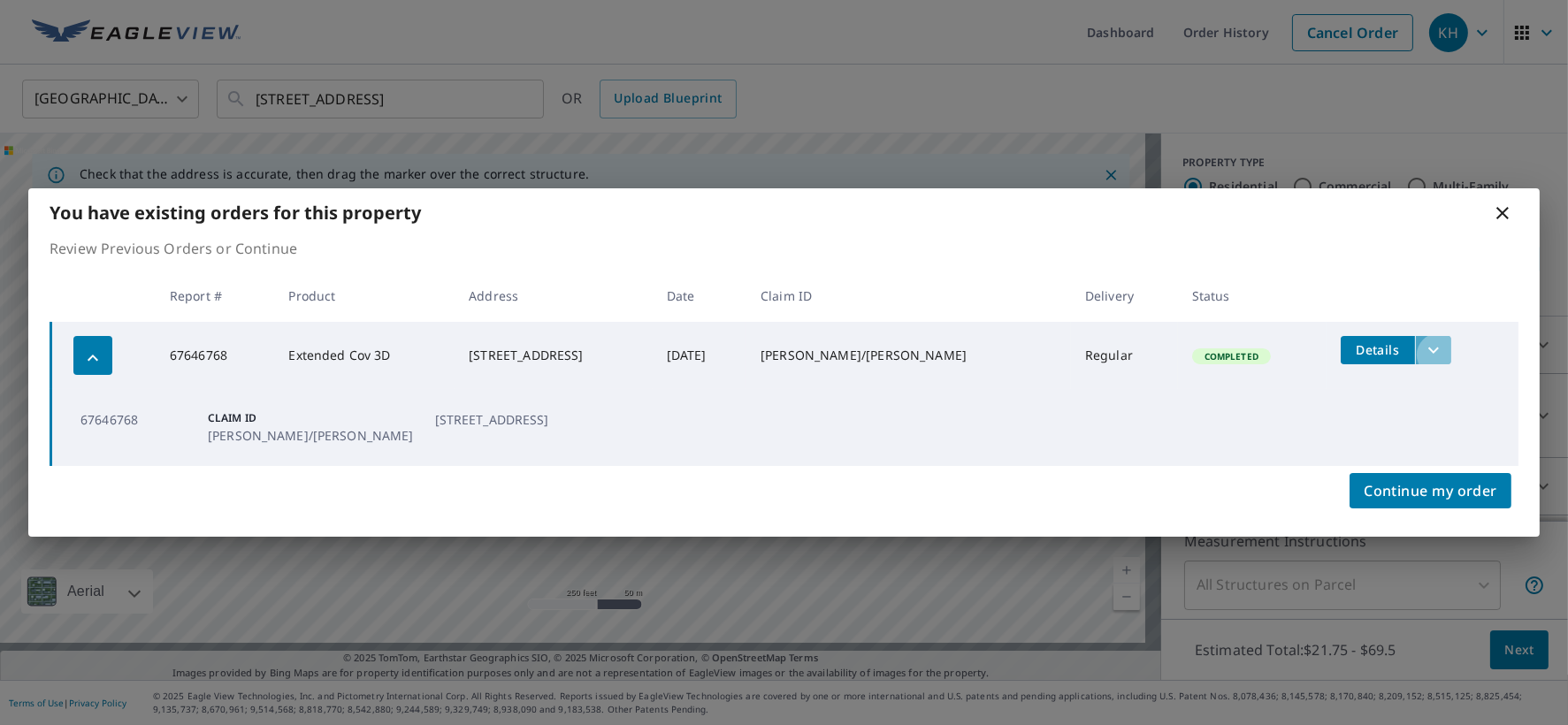
click at [1444, 361] on icon "filesDropdownBtn-67646768" at bounding box center [1433, 350] width 22 height 22
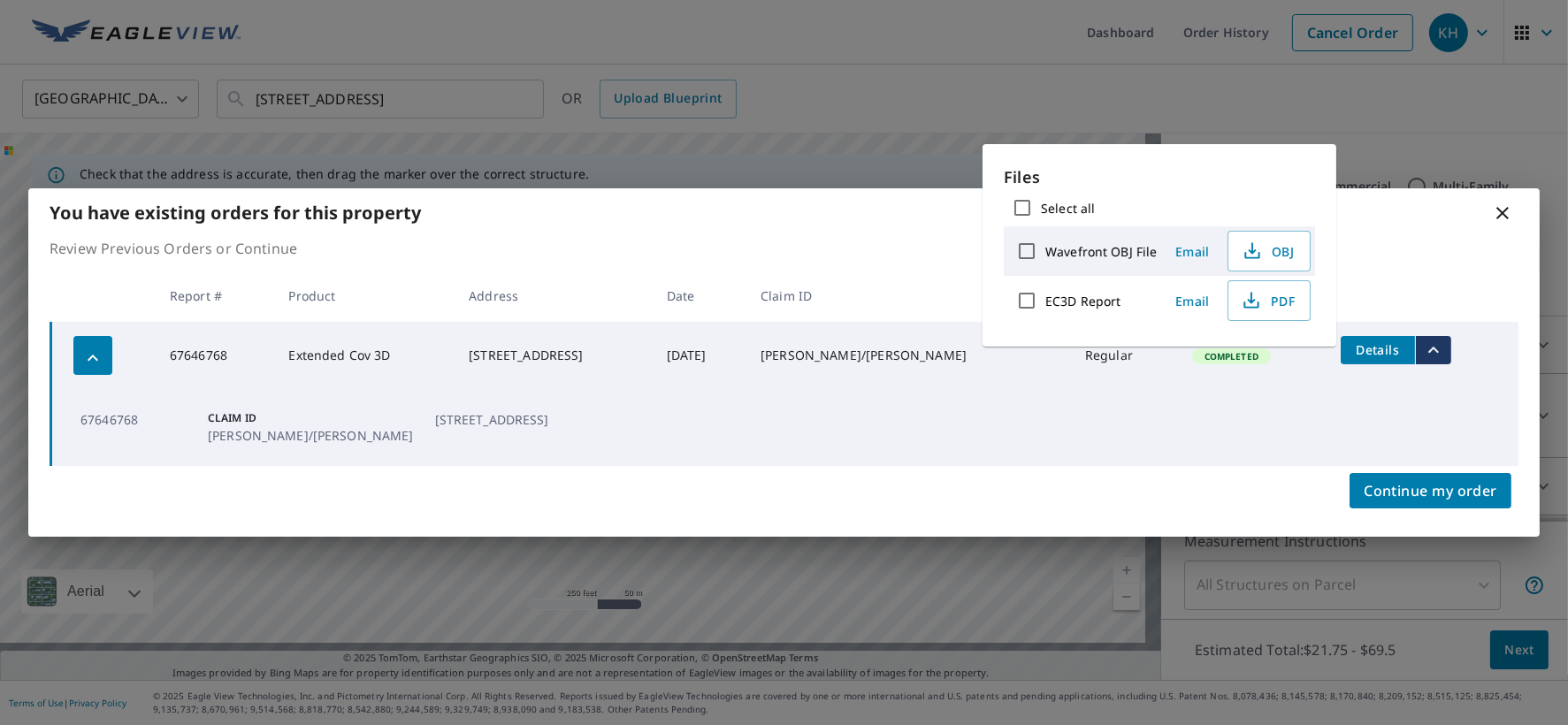
click at [1034, 319] on input "EC3D Report" at bounding box center [1026, 300] width 37 height 37
checkbox input "true"
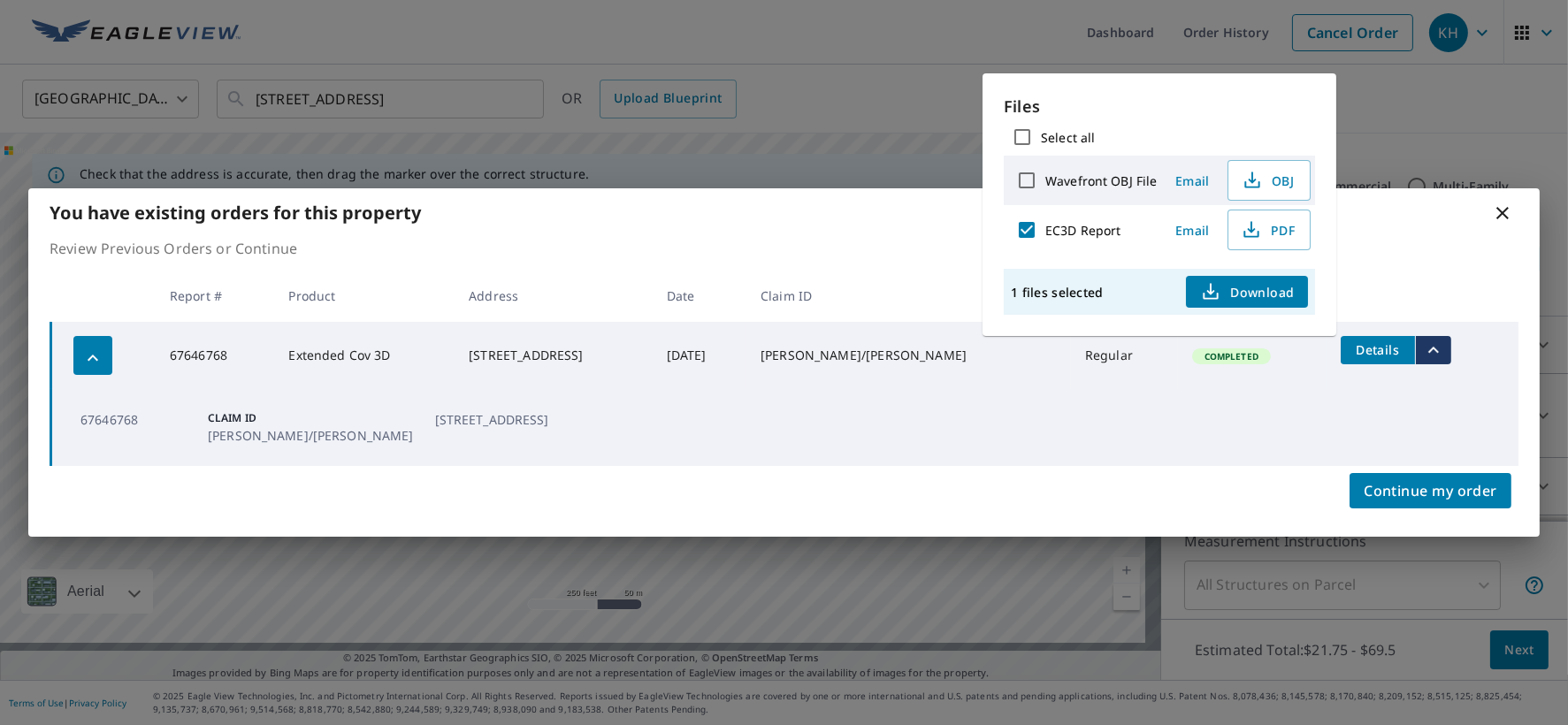
click at [1269, 303] on span "Download" at bounding box center [1247, 292] width 94 height 22
